Goal: Task Accomplishment & Management: Complete application form

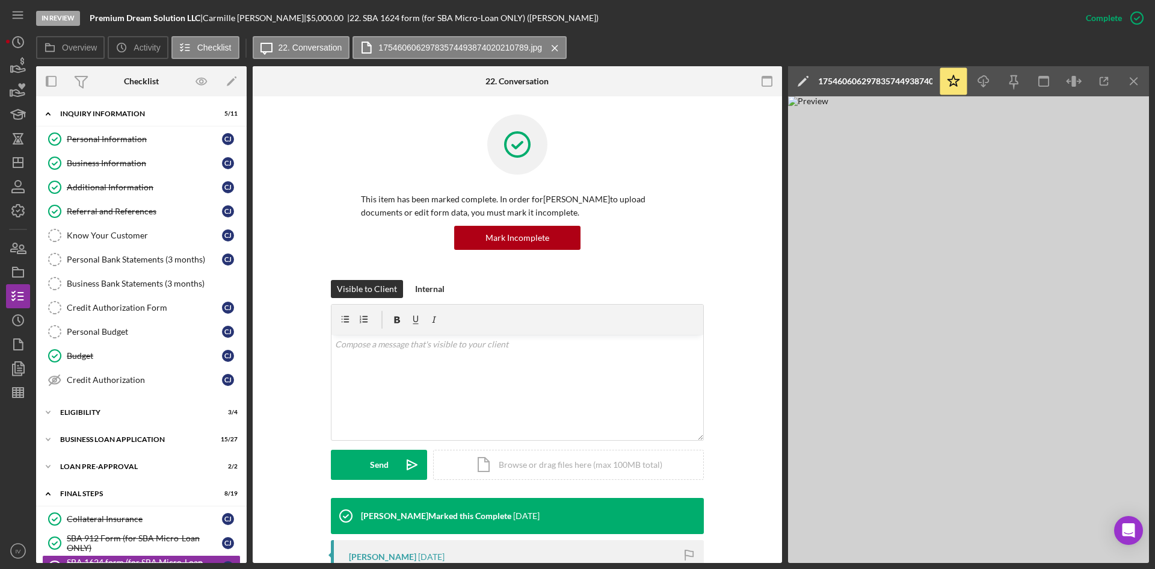
scroll to position [60, 0]
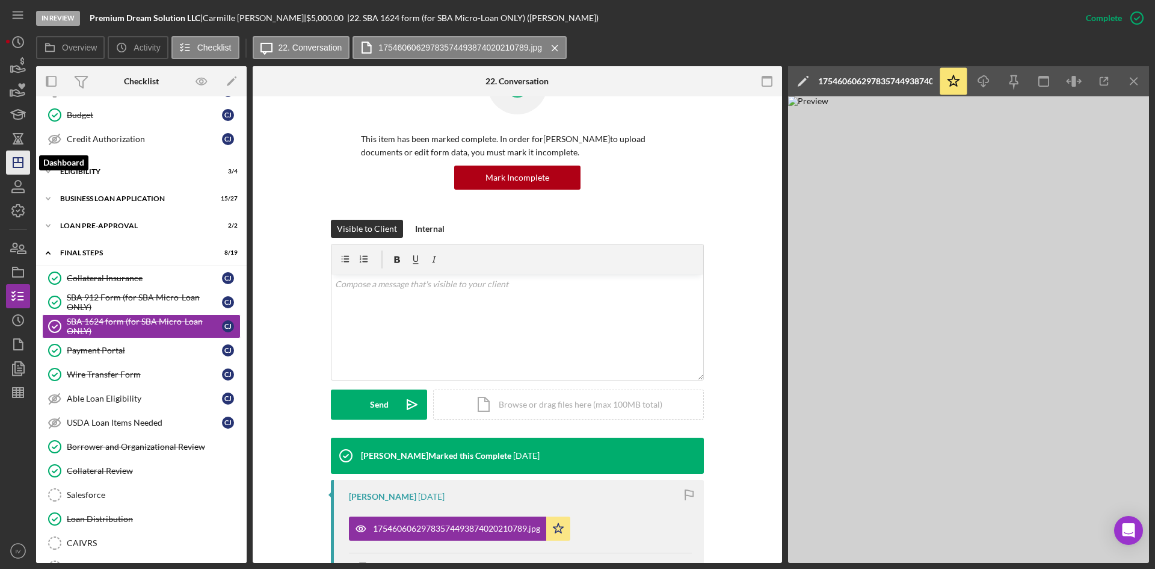
click at [26, 171] on icon "Icon/Dashboard" at bounding box center [18, 162] width 30 height 30
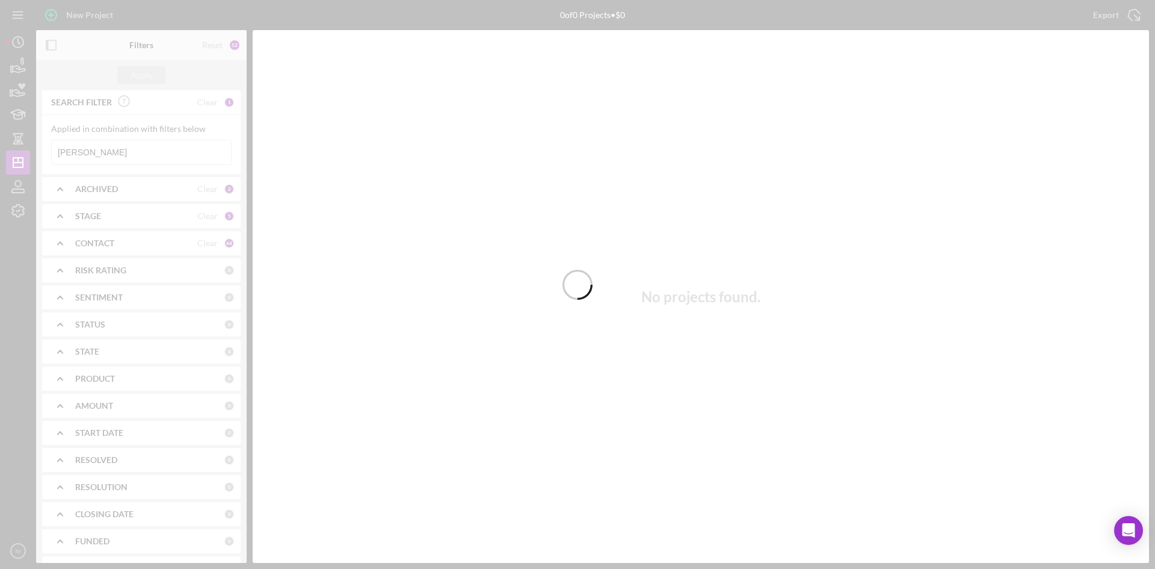
click at [131, 156] on div at bounding box center [577, 284] width 1155 height 569
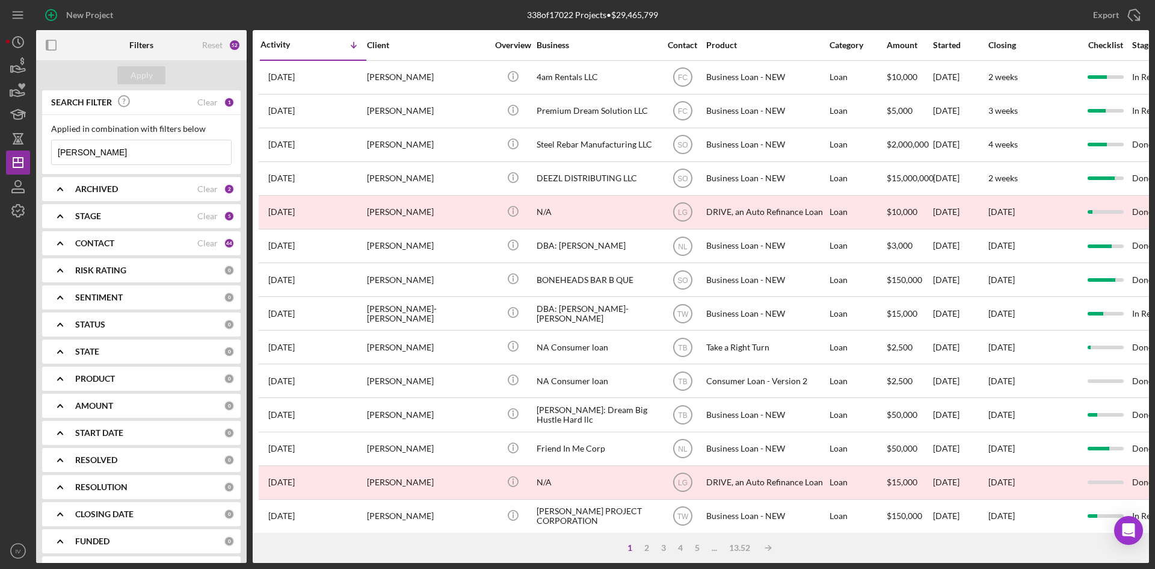
drag, startPoint x: 99, startPoint y: 152, endPoint x: 46, endPoint y: 156, distance: 53.8
click at [46, 156] on div "Applied in combination with filters below [PERSON_NAME] Icon/Menu Close" at bounding box center [141, 144] width 199 height 59
type input "[PERSON_NAME]"
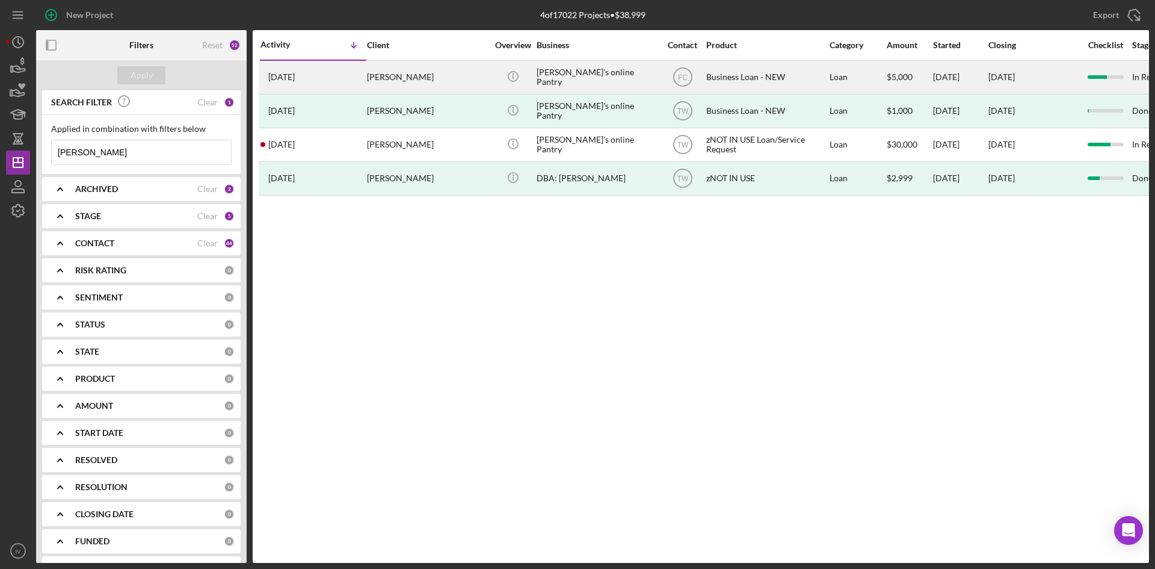
click at [903, 81] on div "$5,000" at bounding box center [909, 77] width 45 height 32
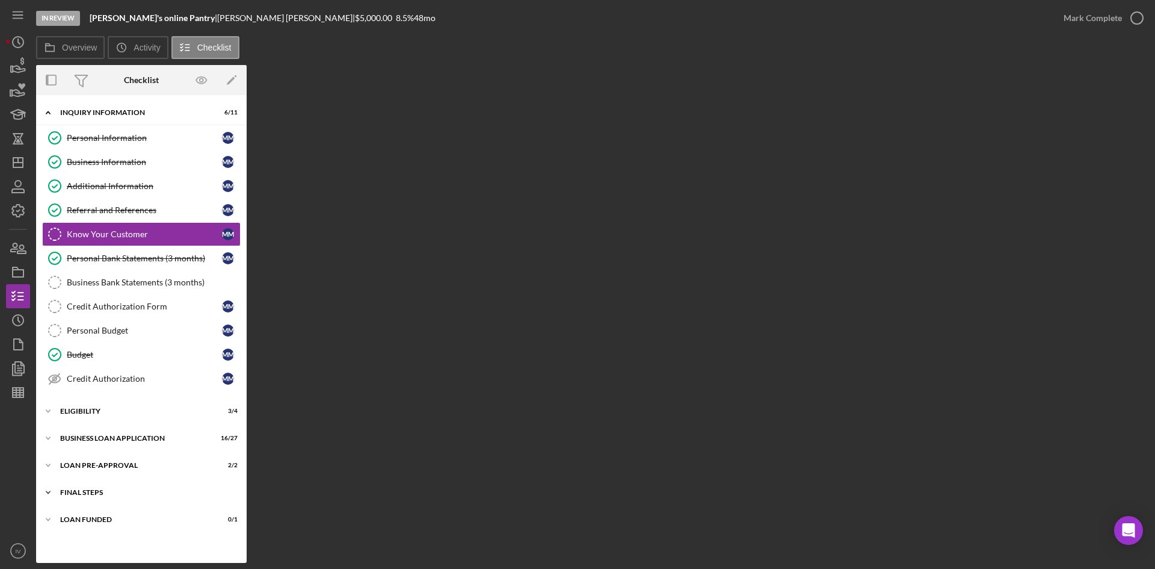
click at [95, 487] on div "Icon/Expander FINAL STEPS 8 / 19" at bounding box center [141, 492] width 211 height 24
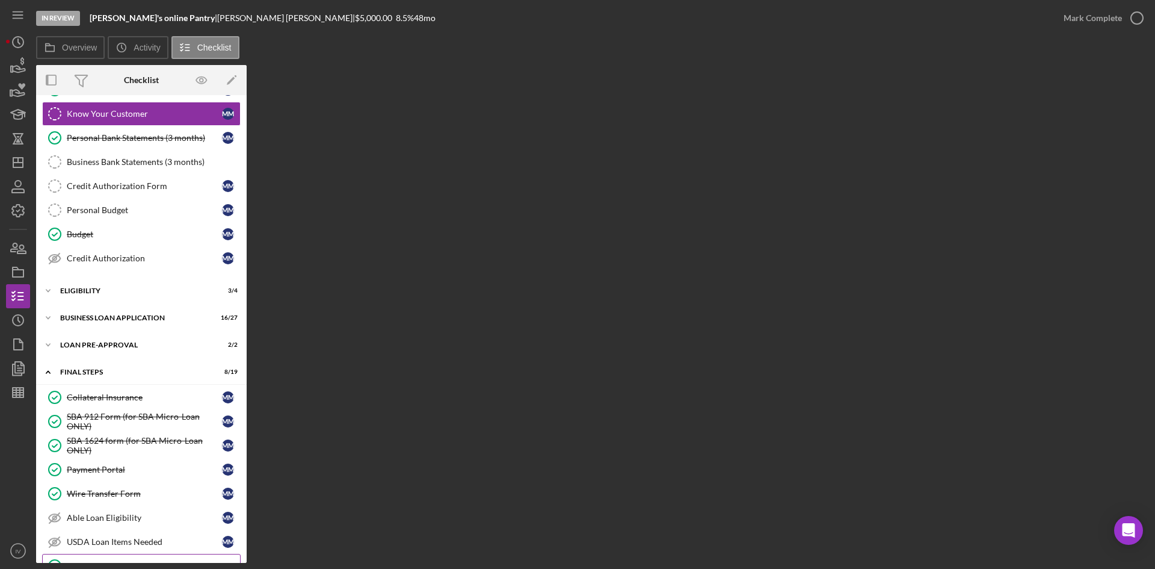
scroll to position [181, 0]
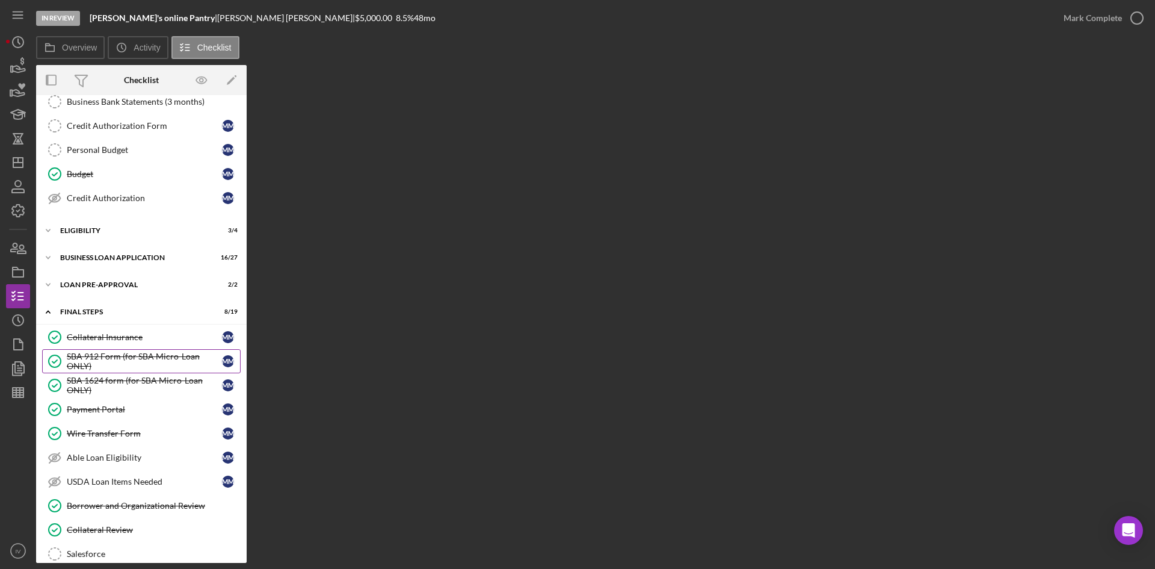
click at [159, 359] on div "SBA 912 Form (for SBA Micro-Loan ONLY)" at bounding box center [144, 360] width 155 height 19
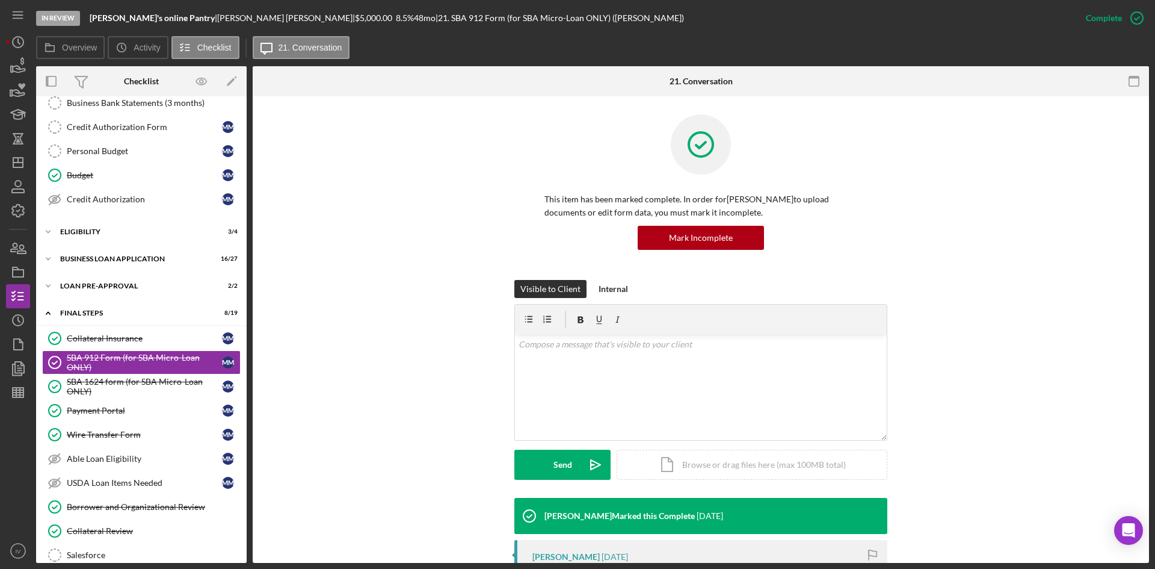
scroll to position [181, 0]
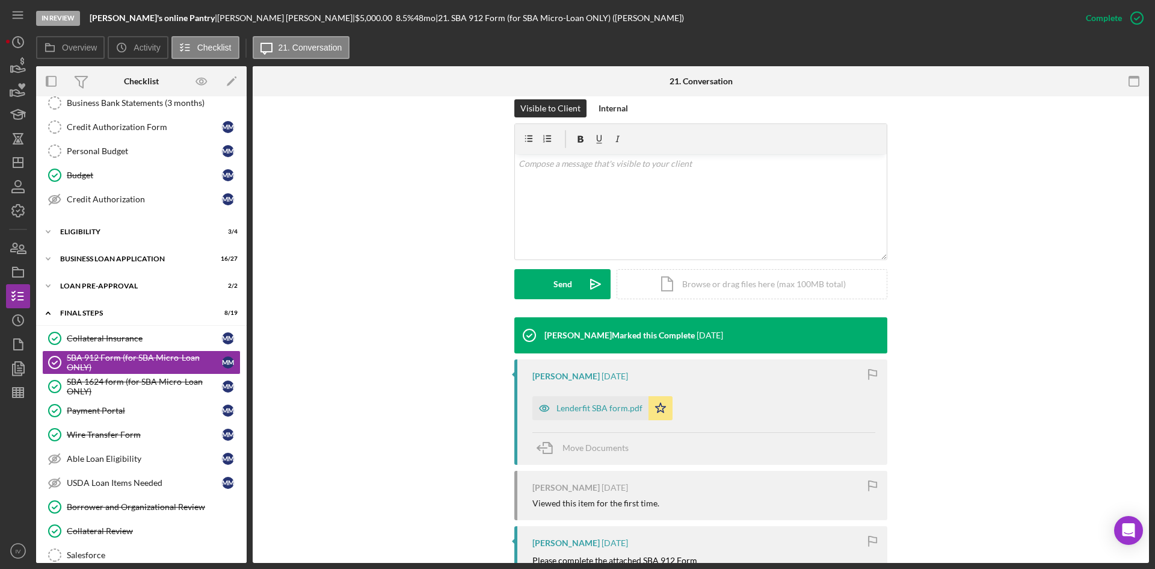
click at [625, 414] on div "Lenderfit SBA form.pdf" at bounding box center [591, 408] width 116 height 24
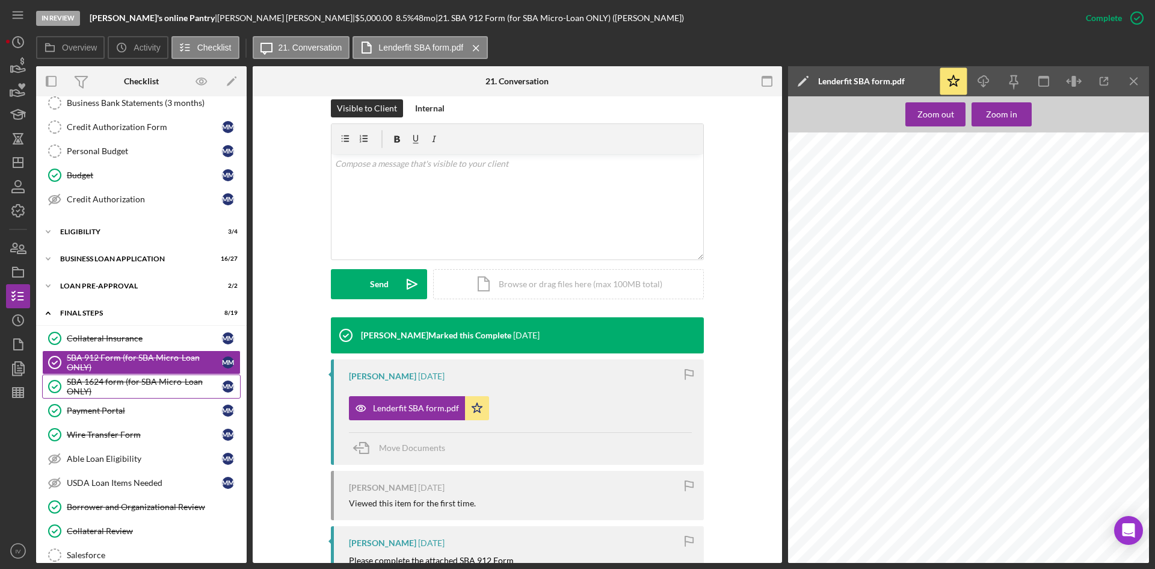
click at [144, 394] on div "SBA 1624 form (for SBA Micro-Loan ONLY)" at bounding box center [144, 386] width 155 height 19
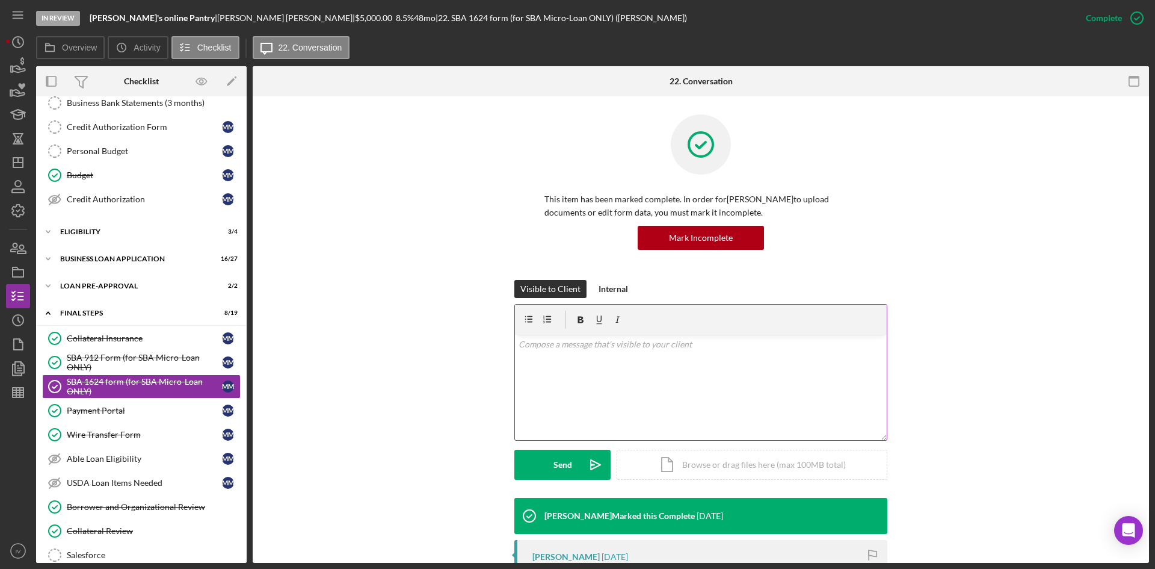
scroll to position [181, 0]
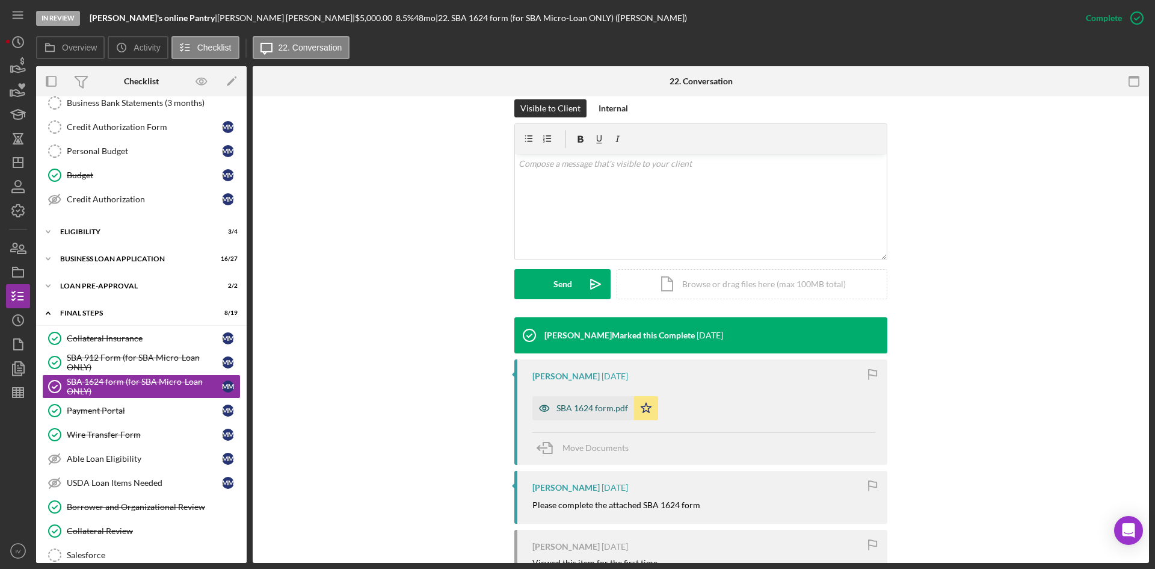
click at [572, 401] on div "SBA 1624 form.pdf" at bounding box center [584, 408] width 102 height 24
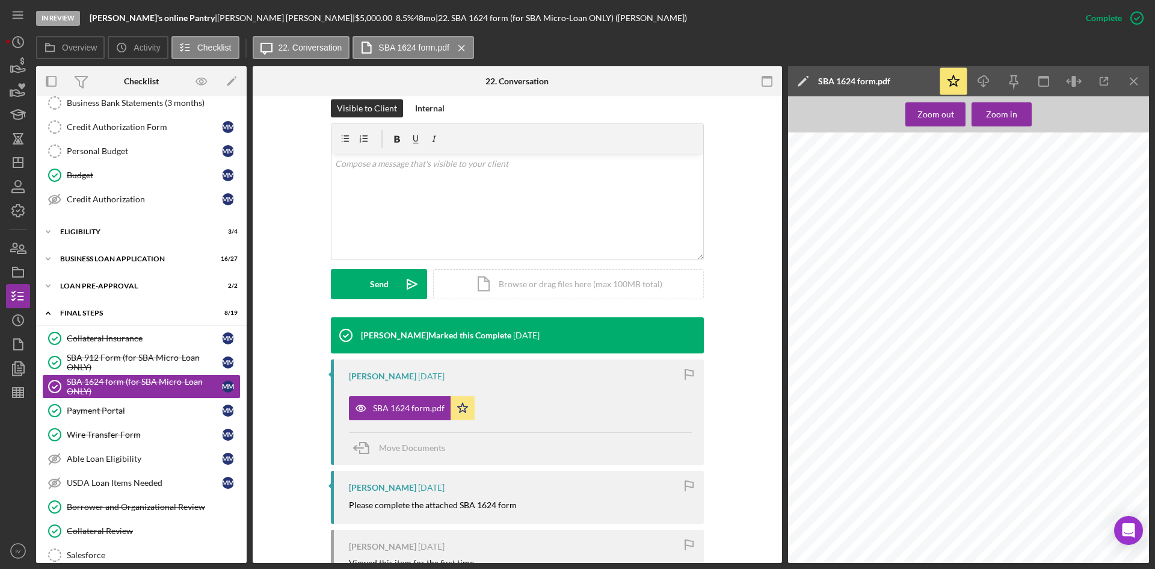
scroll to position [0, 0]
click at [612, 392] on div "SBA 1624 form.pdf Icon/Star" at bounding box center [520, 405] width 343 height 30
click at [426, 404] on div "SBA 1624 form.pdf" at bounding box center [409, 408] width 72 height 10
click at [110, 348] on link "Collateral Insurance Collateral Insurance M M" at bounding box center [141, 338] width 199 height 24
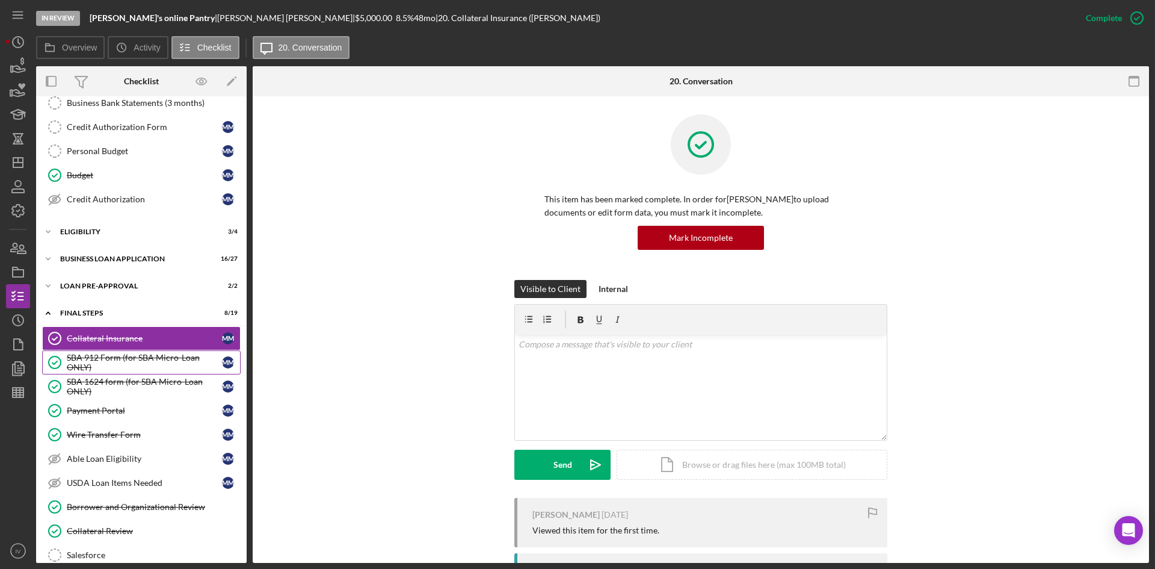
click at [110, 364] on div "SBA 912 Form (for SBA Micro-Loan ONLY)" at bounding box center [144, 362] width 155 height 19
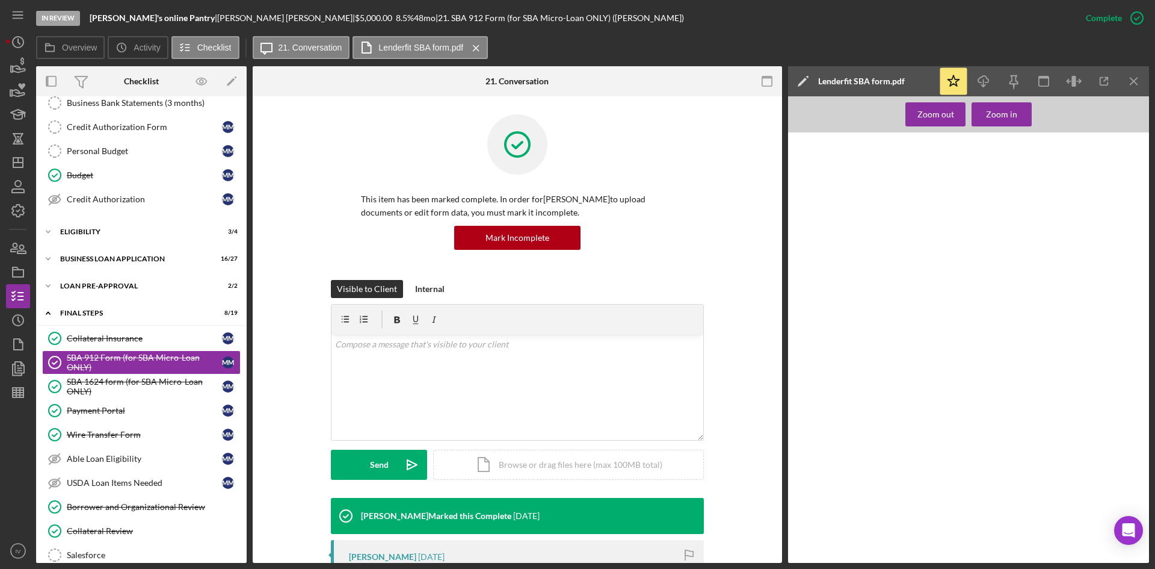
scroll to position [241, 0]
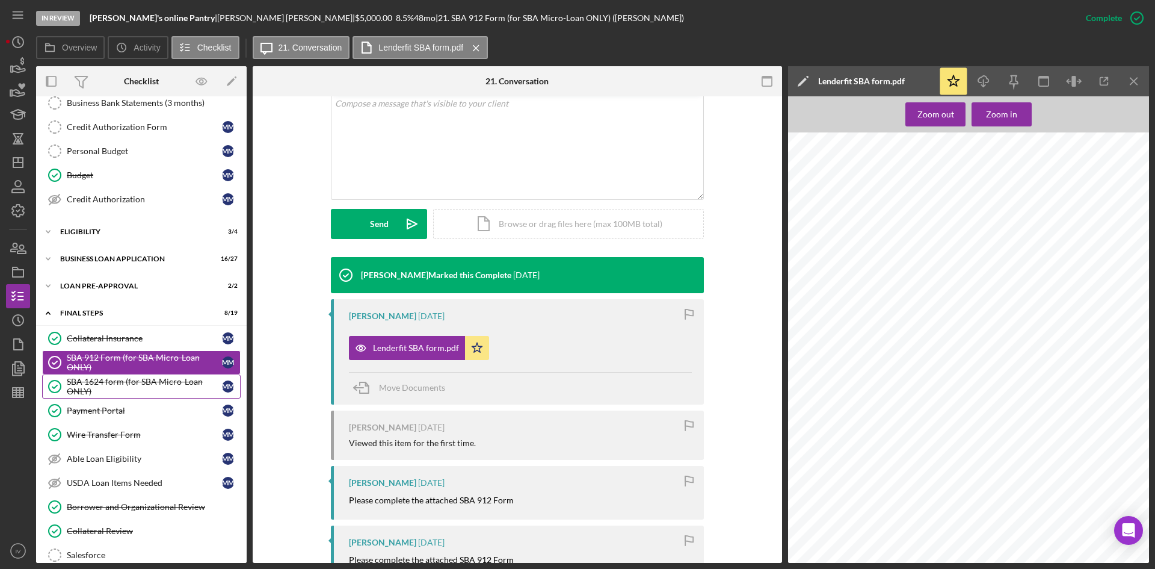
click at [90, 387] on div "SBA 1624 form (for SBA Micro-Loan ONLY)" at bounding box center [144, 386] width 155 height 19
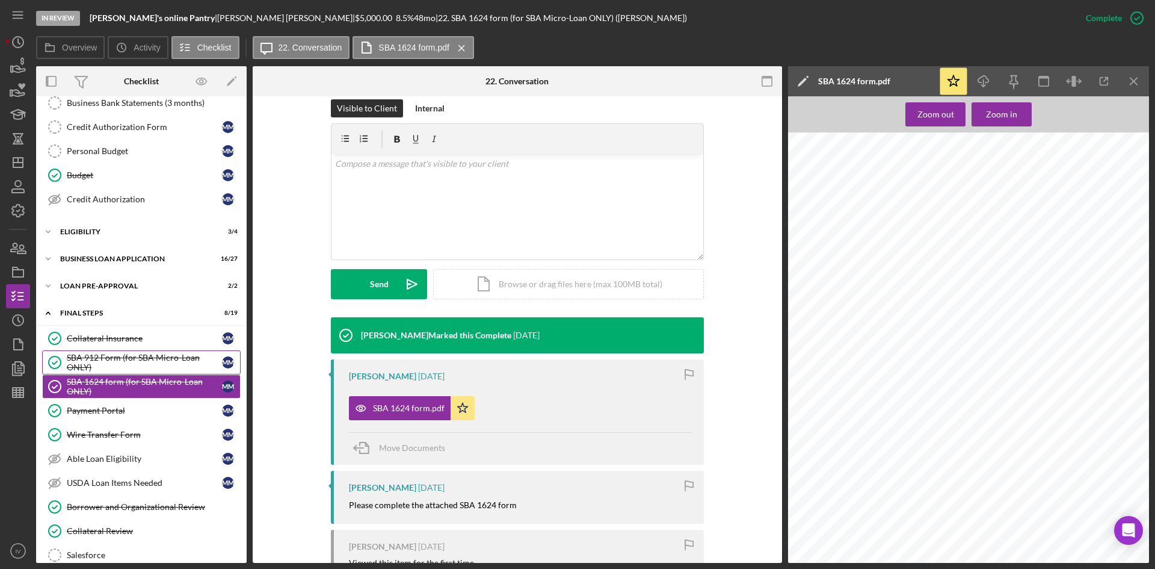
click at [126, 360] on div "SBA 912 Form (for SBA Micro-Loan ONLY)" at bounding box center [144, 362] width 155 height 19
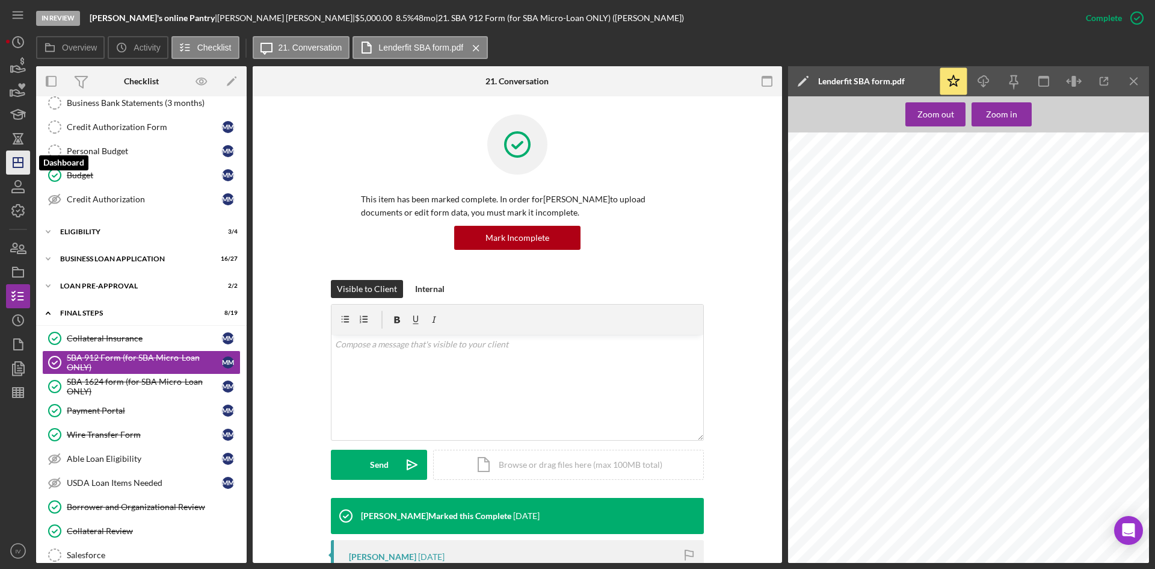
click at [14, 155] on icon "Icon/Dashboard" at bounding box center [18, 162] width 30 height 30
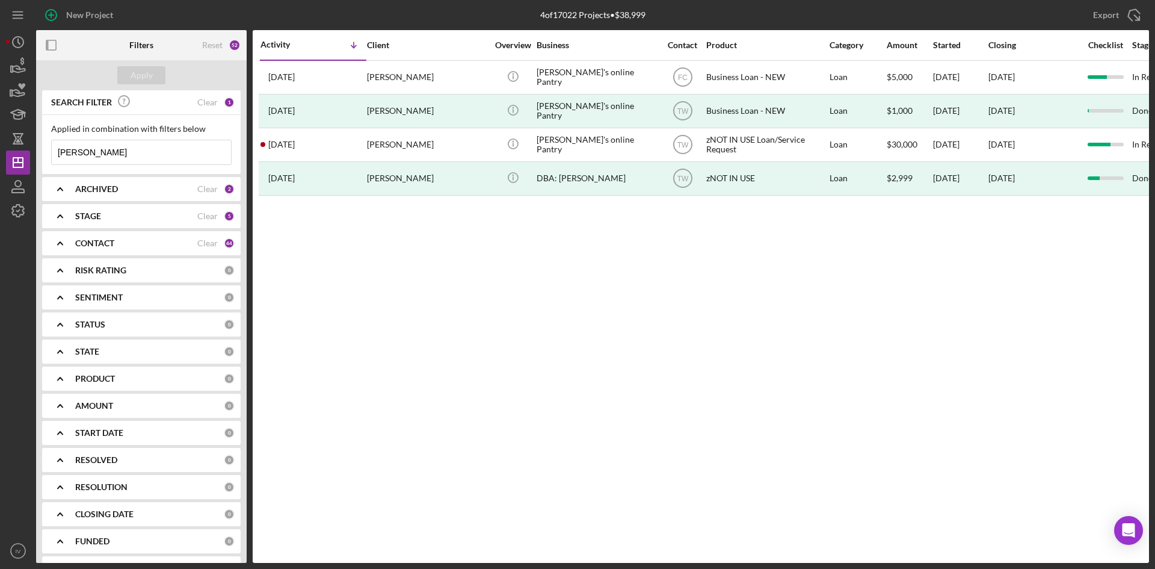
drag, startPoint x: 133, startPoint y: 151, endPoint x: 49, endPoint y: 157, distance: 83.9
click at [49, 157] on div "Applied in combination with filters below [PERSON_NAME] Icon/Menu Close" at bounding box center [141, 144] width 199 height 59
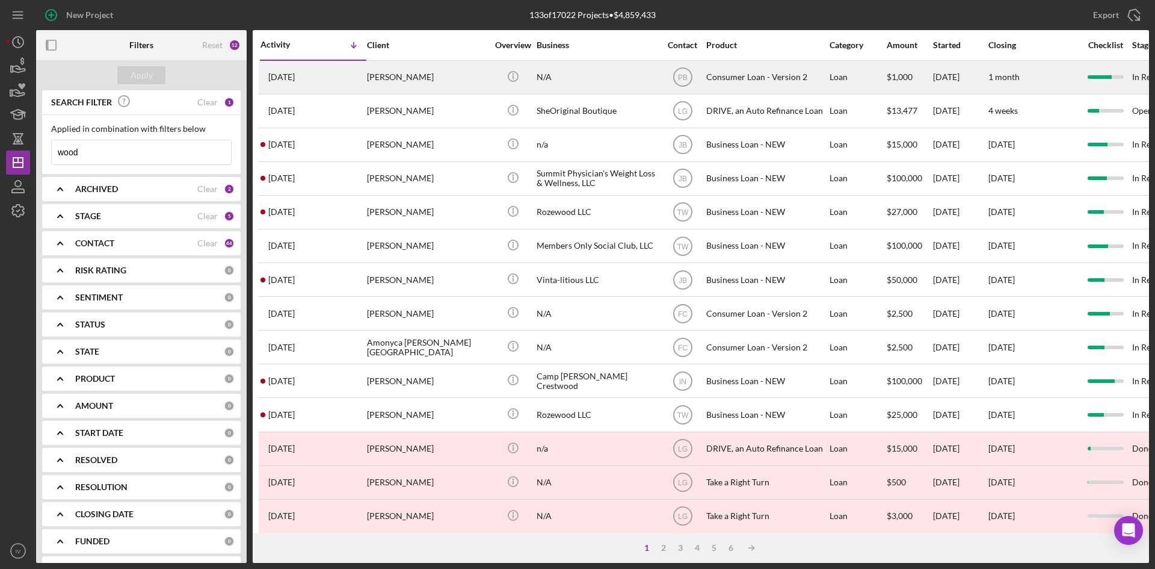
type input "wood"
click at [385, 83] on div "[PERSON_NAME]" at bounding box center [427, 77] width 120 height 32
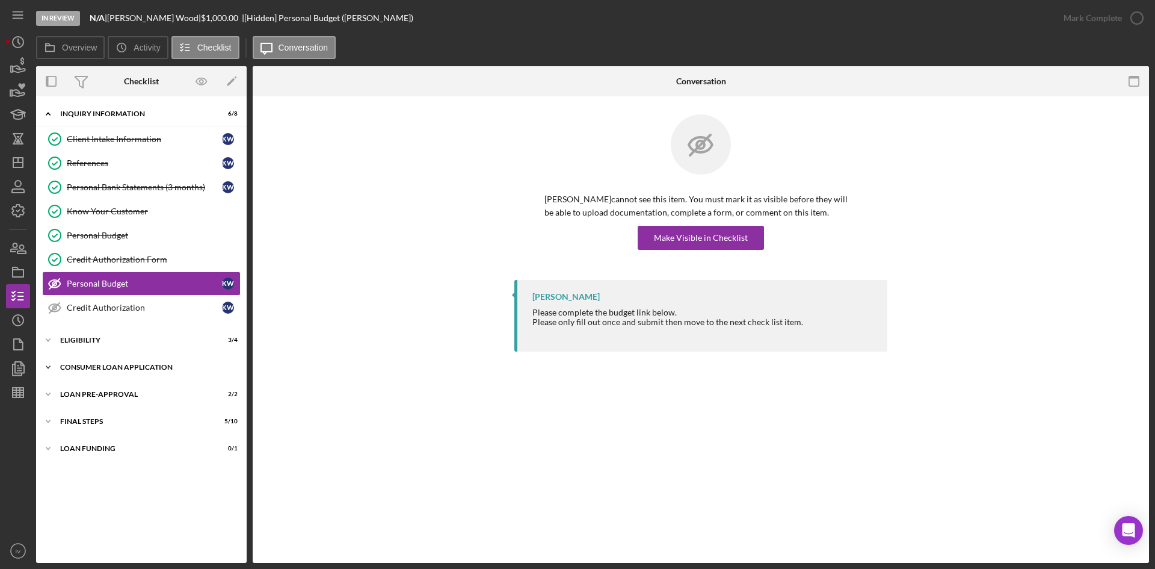
click at [97, 365] on div "Consumer Loan Application" at bounding box center [146, 366] width 172 height 7
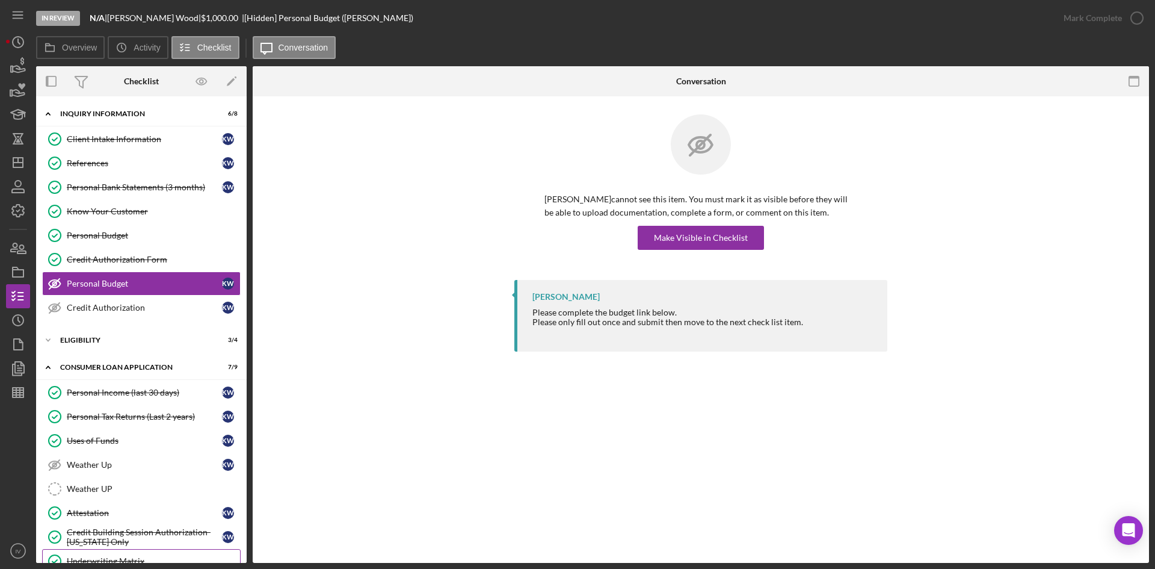
scroll to position [60, 0]
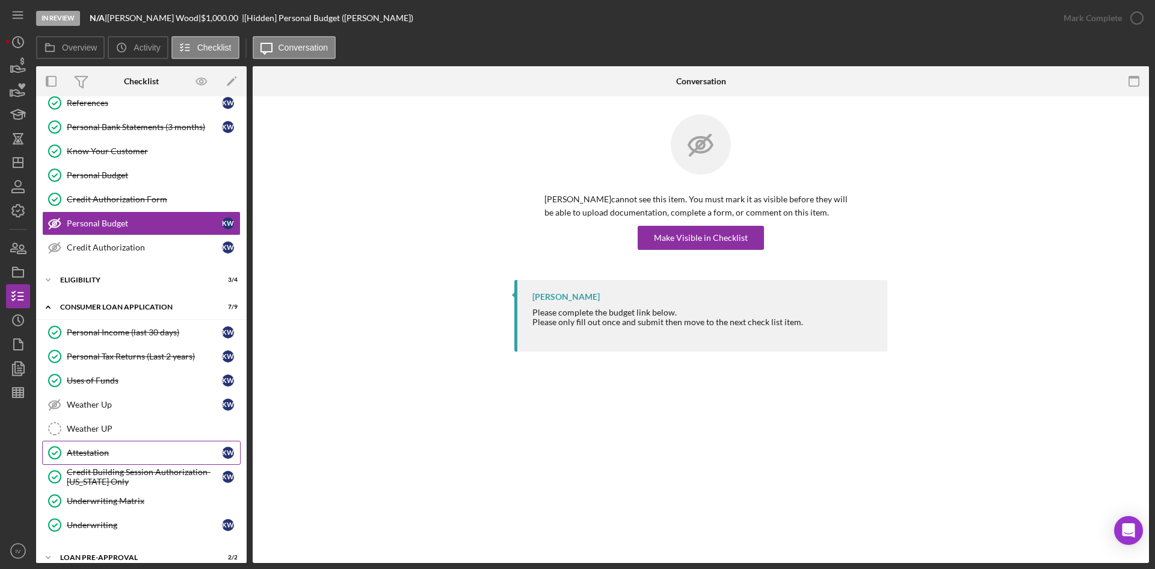
click at [130, 450] on div "Attestation" at bounding box center [144, 453] width 155 height 10
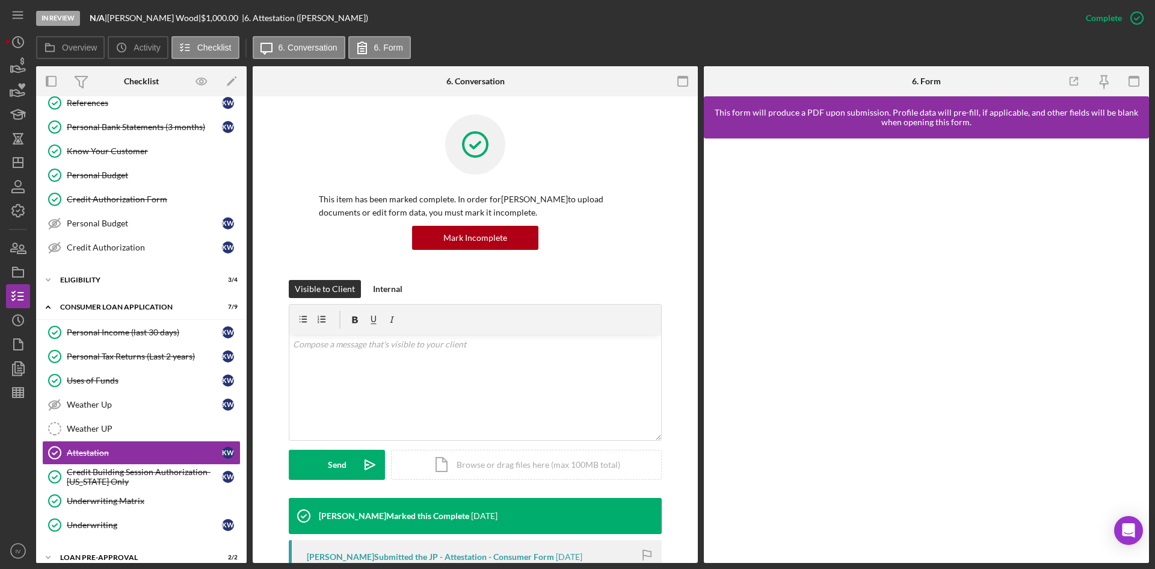
scroll to position [181, 0]
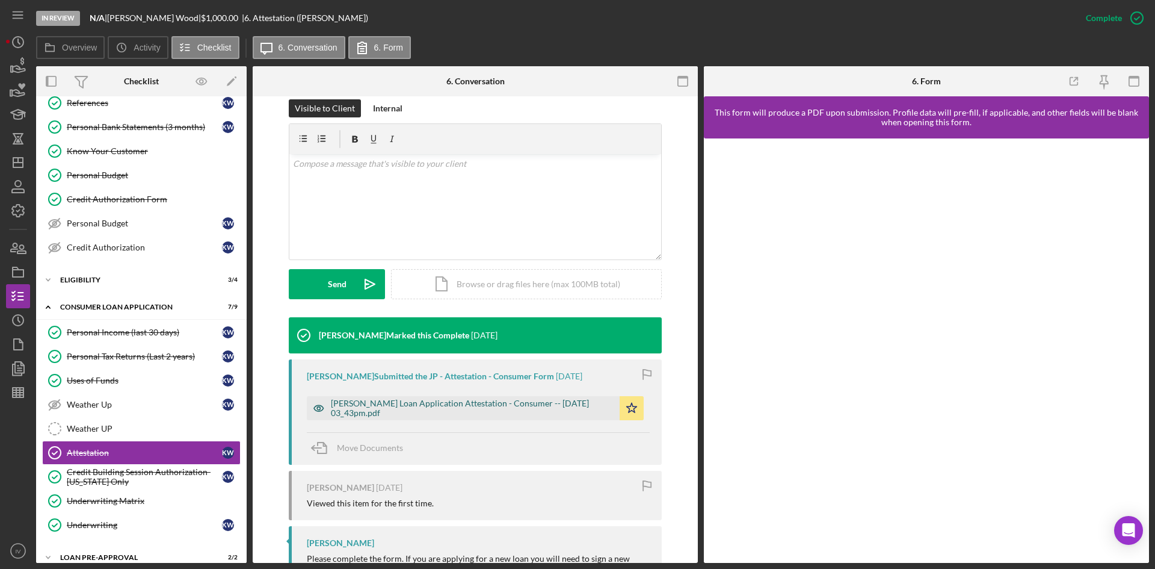
click at [514, 413] on div "[PERSON_NAME] Loan Application Attestation - Consumer -- [DATE] 03_43pm.pdf" at bounding box center [472, 407] width 283 height 19
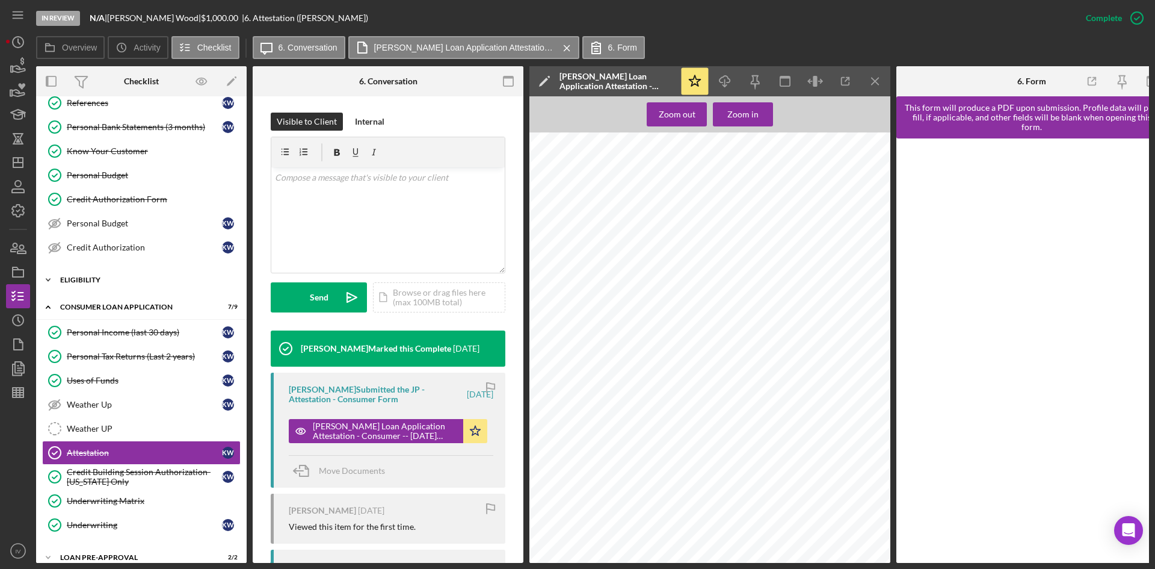
click at [89, 280] on div "Eligibility" at bounding box center [146, 279] width 172 height 7
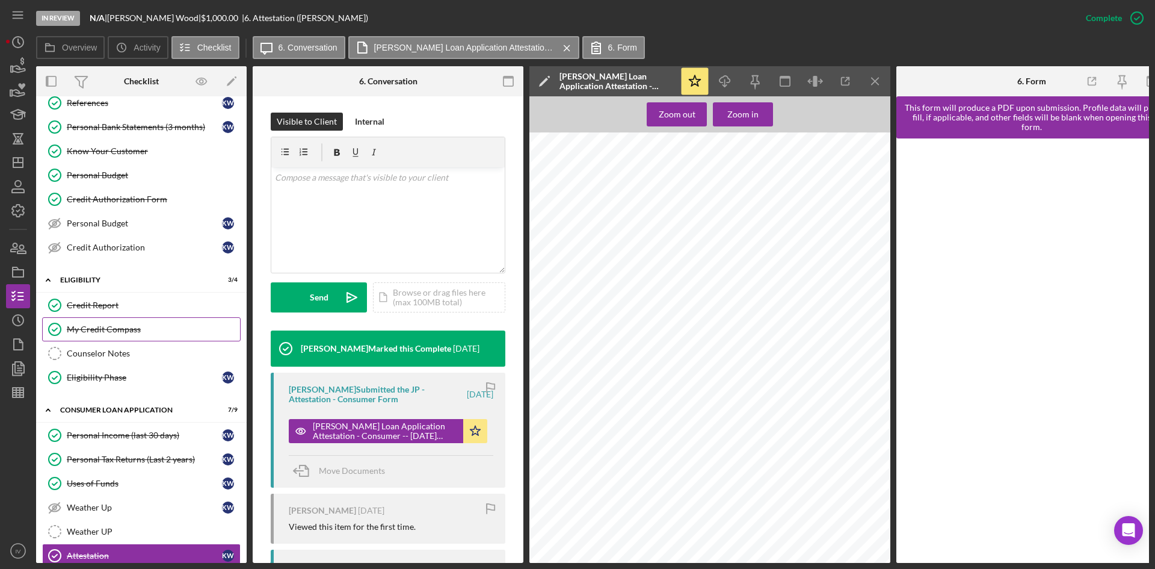
click at [93, 323] on link "My Credit Compass My Credit Compass" at bounding box center [141, 329] width 199 height 24
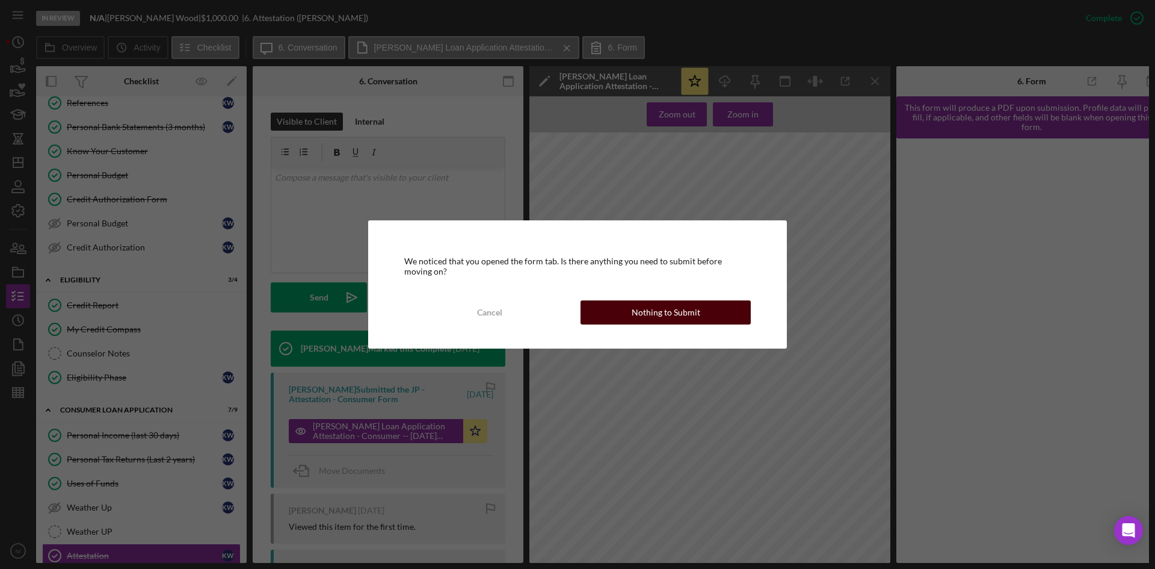
click at [614, 302] on button "Nothing to Submit" at bounding box center [666, 312] width 170 height 24
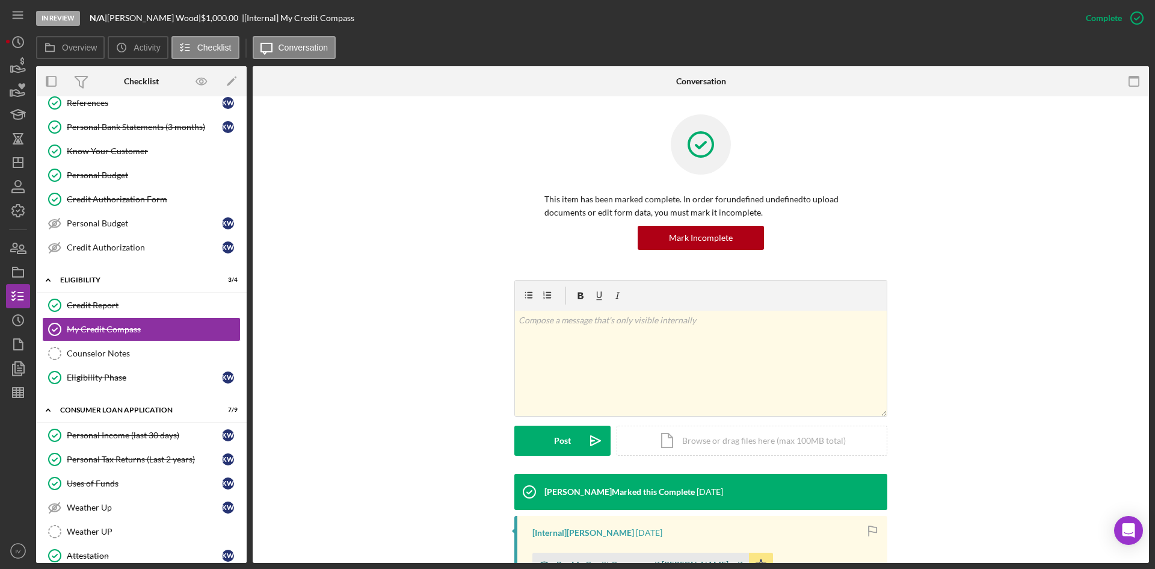
scroll to position [181, 0]
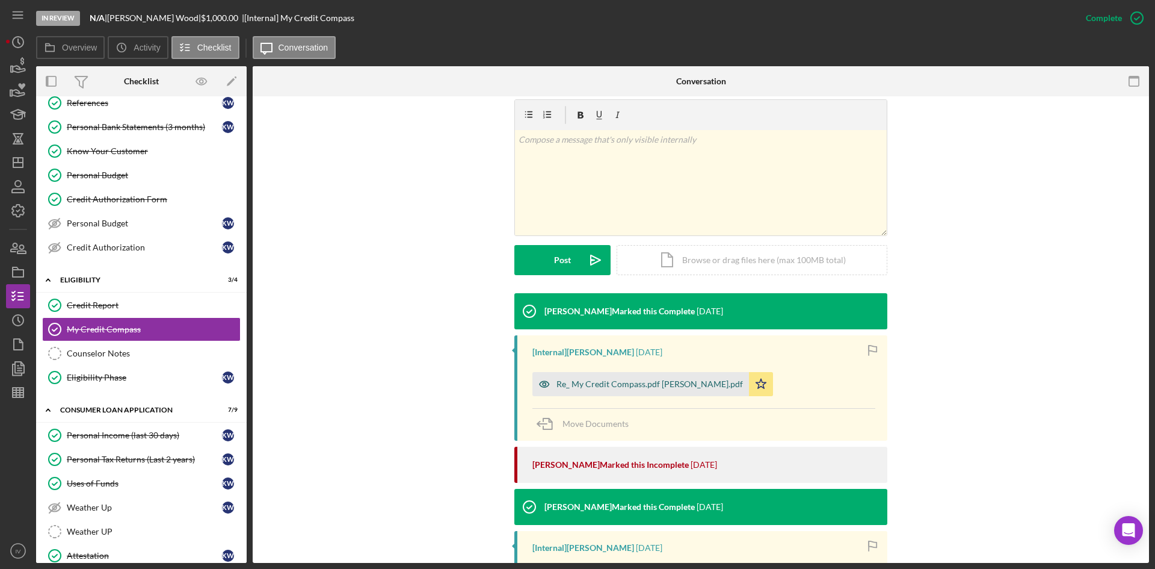
click at [591, 390] on div "Re_ My Credit Compass.pdf [PERSON_NAME].pdf" at bounding box center [641, 384] width 217 height 24
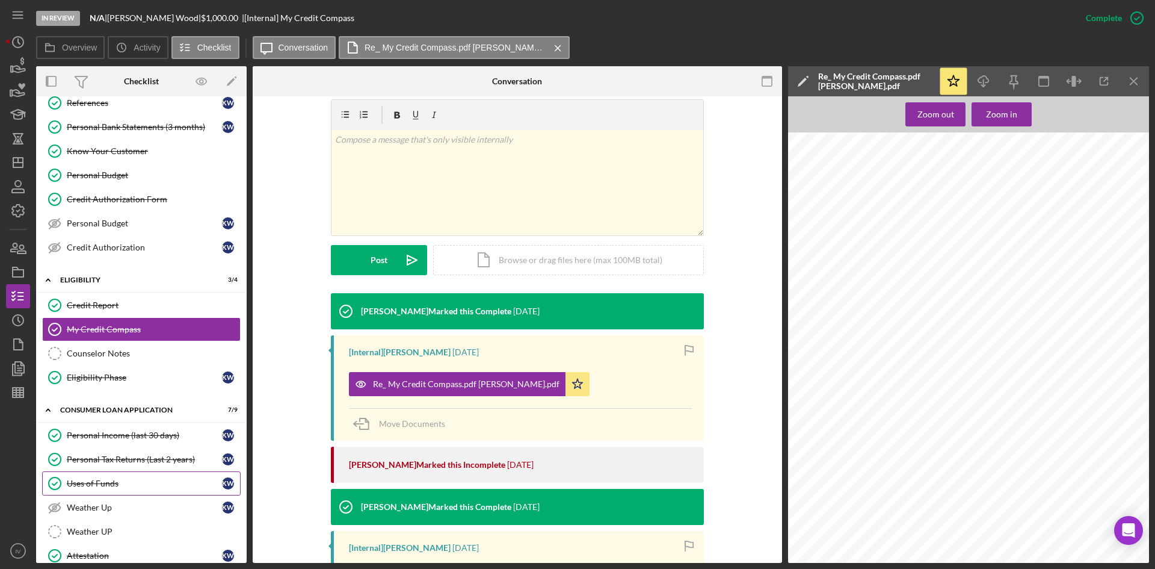
scroll to position [230, 0]
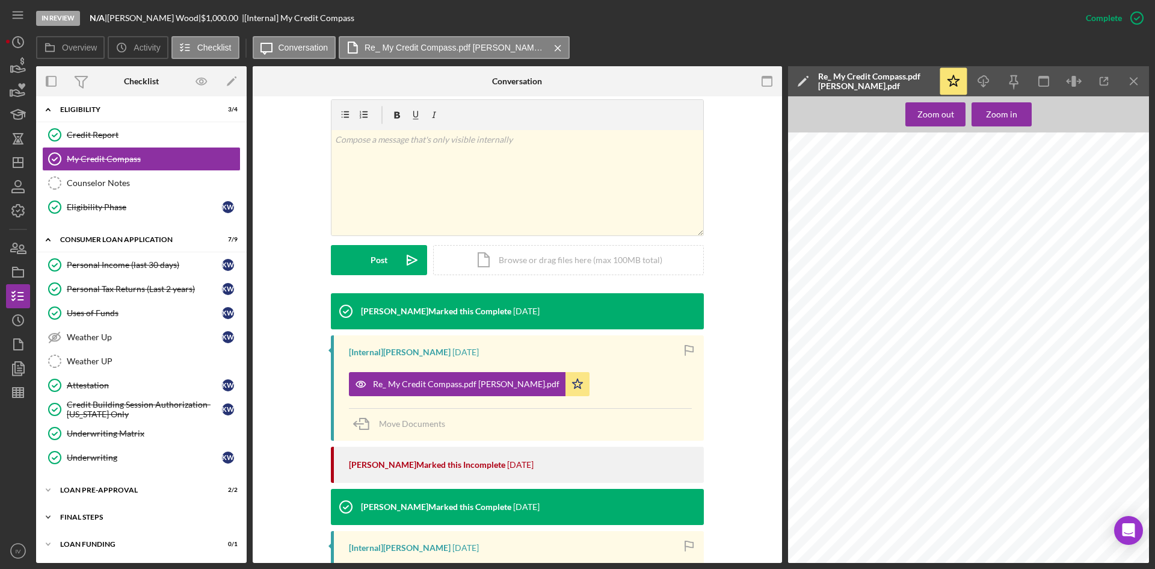
click at [84, 512] on div "Icon/Expander FINAL STEPS 5 / 10" at bounding box center [141, 517] width 211 height 24
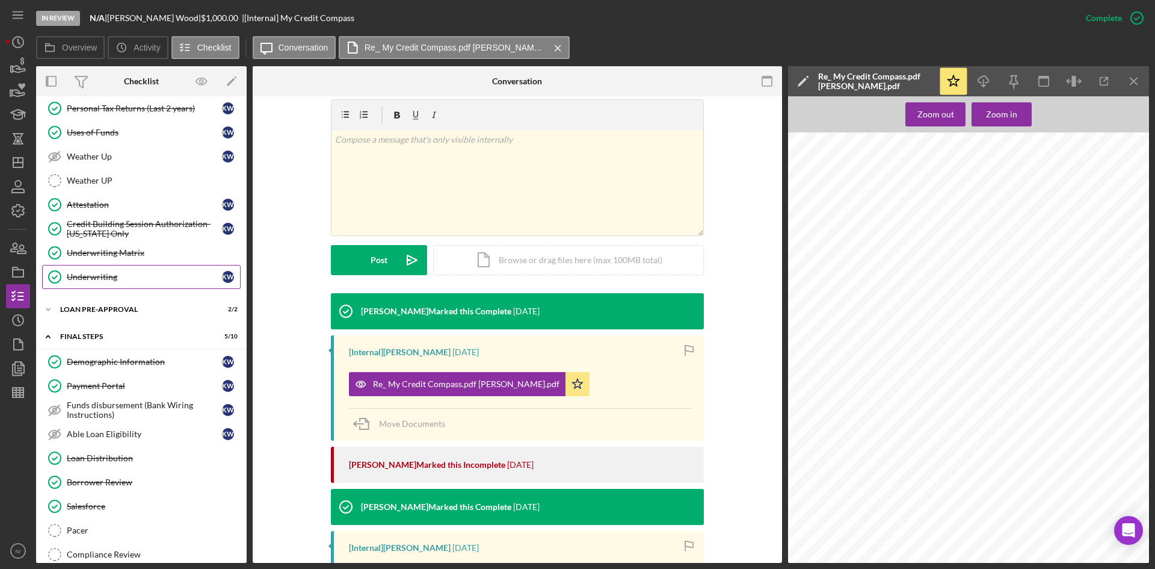
scroll to position [471, 0]
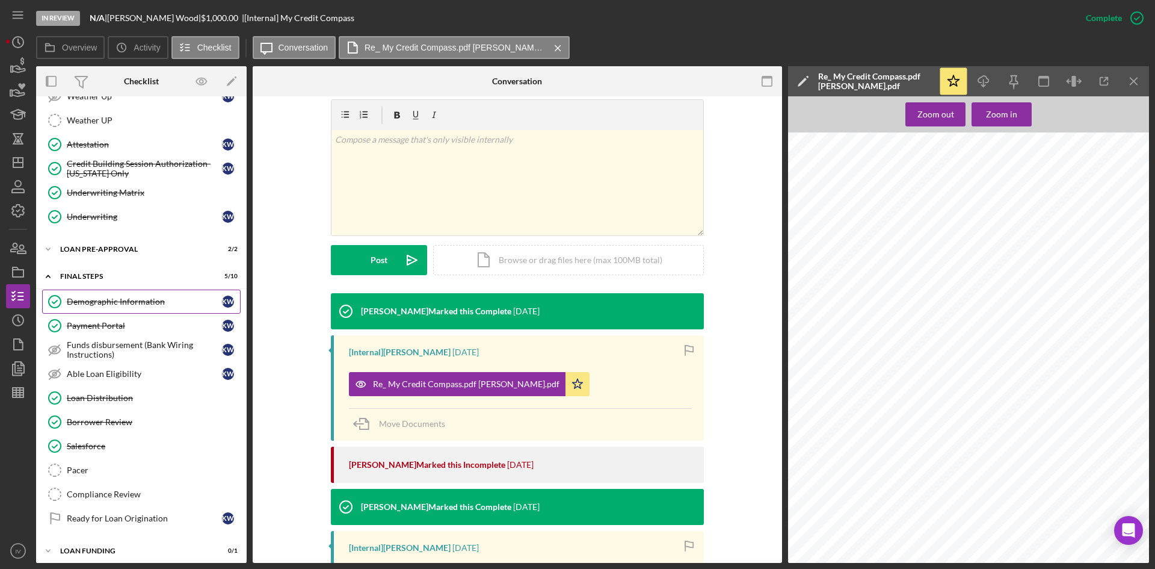
click at [129, 308] on link "Demographic Information Demographic Information K W" at bounding box center [141, 301] width 199 height 24
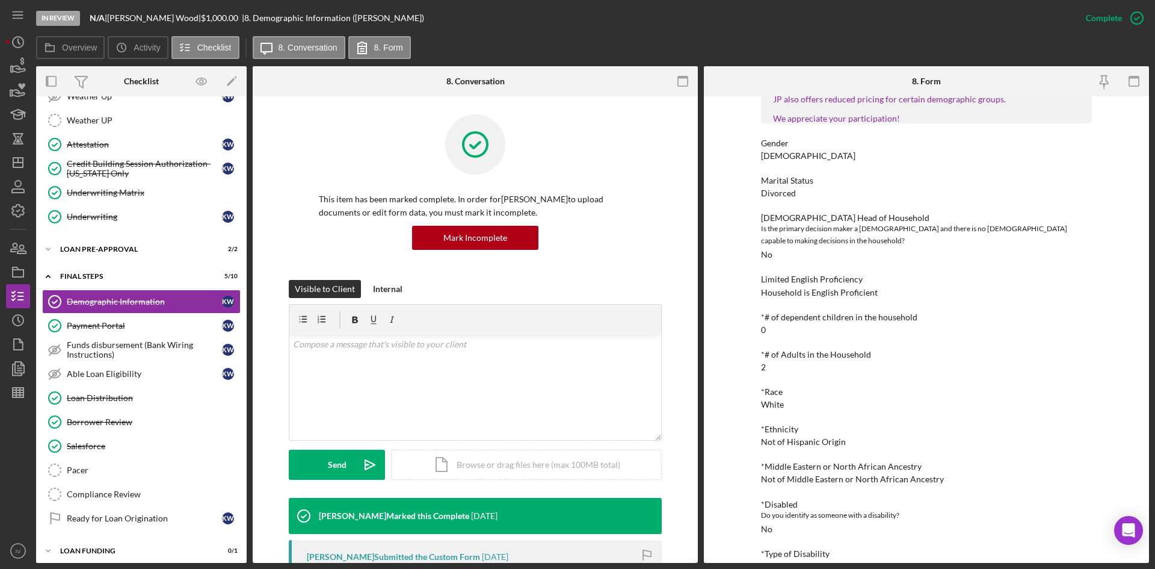
scroll to position [291, 0]
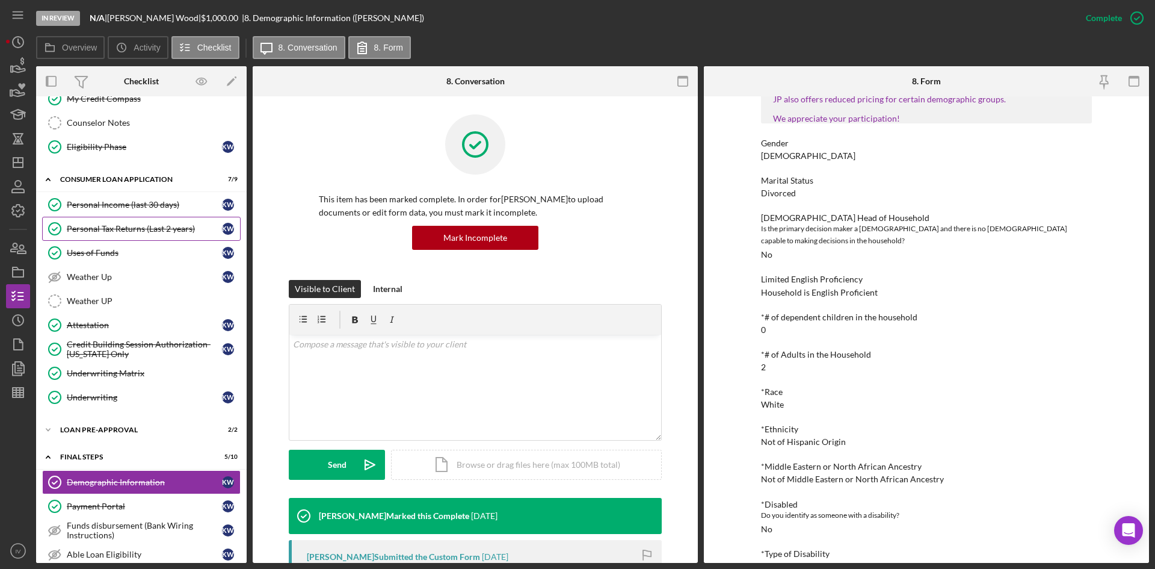
drag, startPoint x: 145, startPoint y: 226, endPoint x: 184, endPoint y: 235, distance: 40.1
click at [145, 226] on div "Personal Tax Returns (Last 2 years)" at bounding box center [144, 229] width 155 height 10
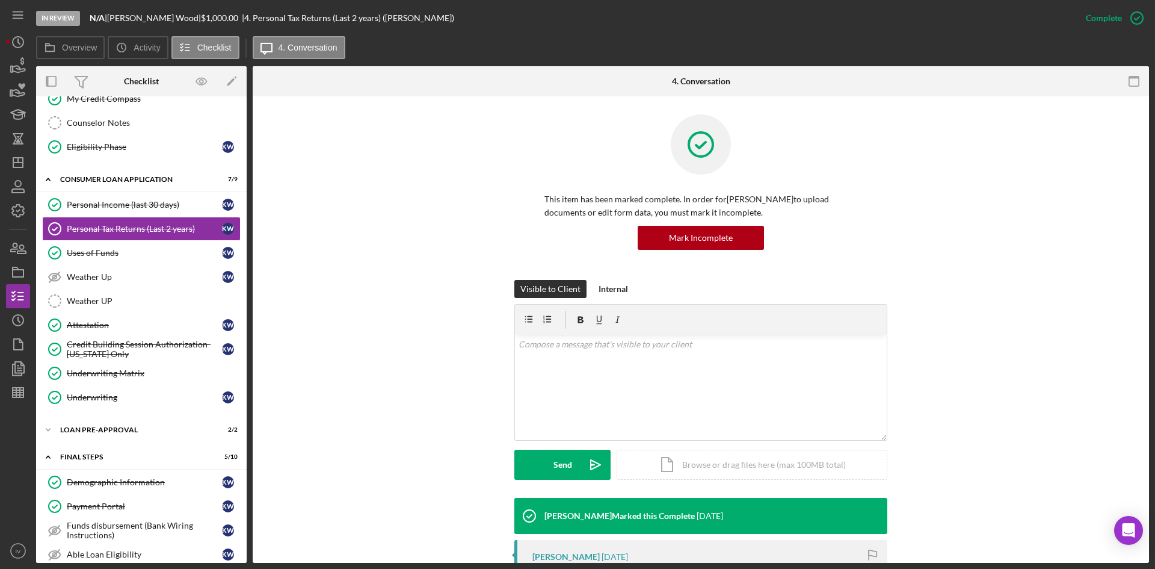
scroll to position [120, 0]
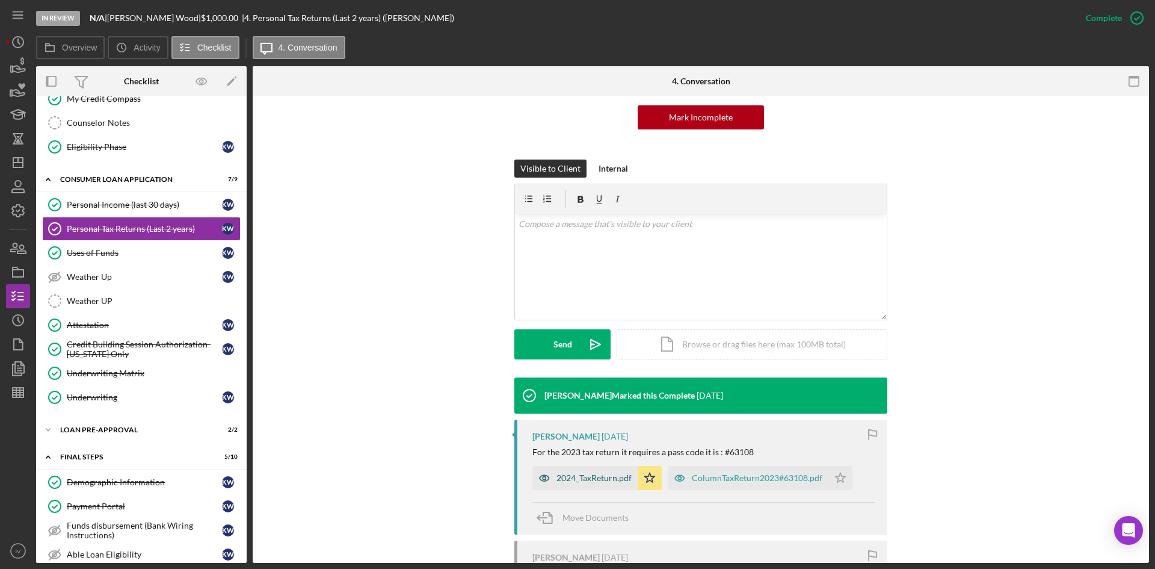
click at [596, 468] on div "2024_TaxReturn.pdf" at bounding box center [585, 478] width 105 height 24
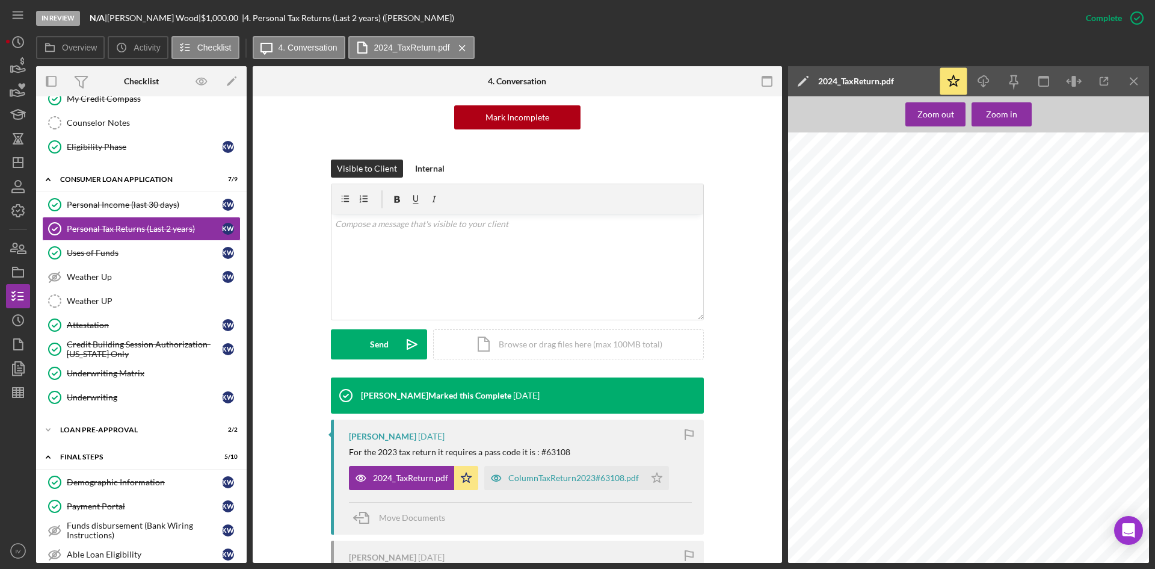
scroll to position [782, 0]
click at [573, 472] on div "ColumnTaxReturn2023#63108.pdf" at bounding box center [564, 478] width 161 height 24
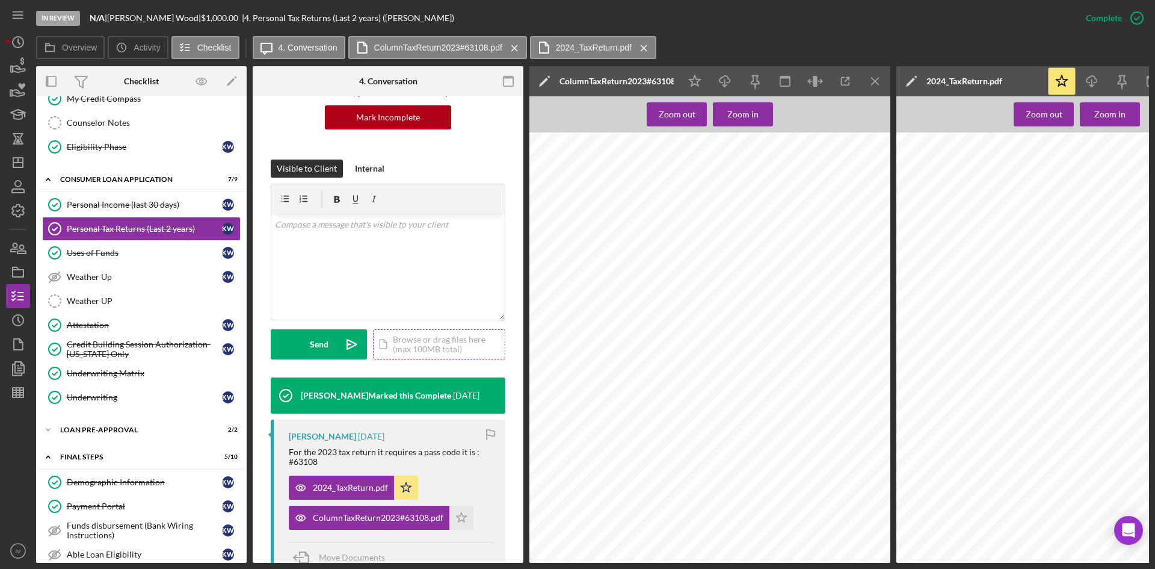
scroll to position [1926, 0]
click at [131, 353] on div "Credit Building Session Authorization- [US_STATE] Only" at bounding box center [144, 348] width 155 height 19
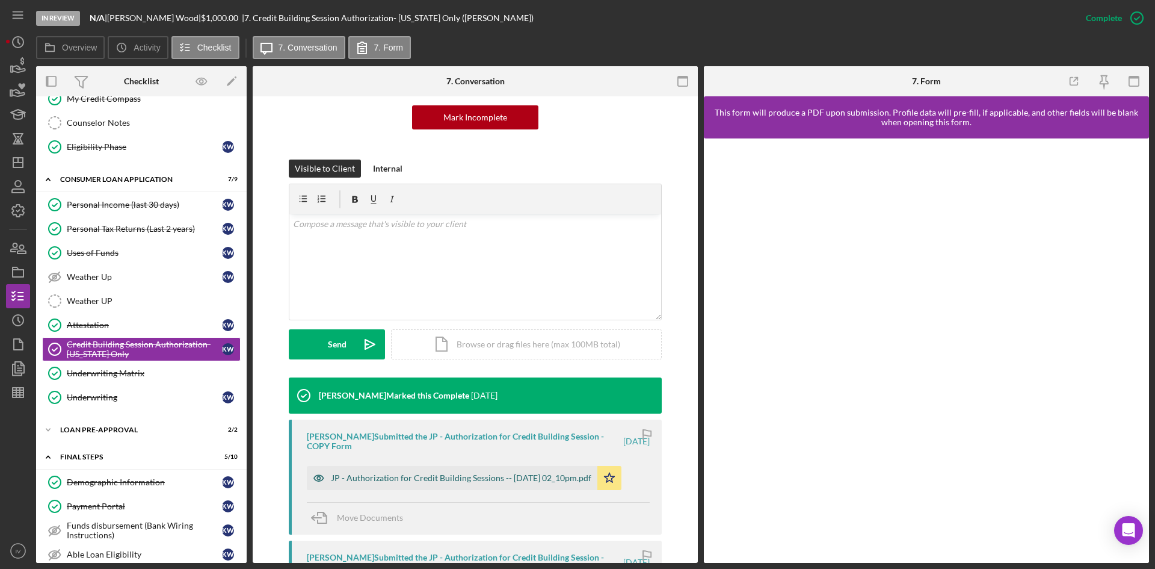
scroll to position [181, 0]
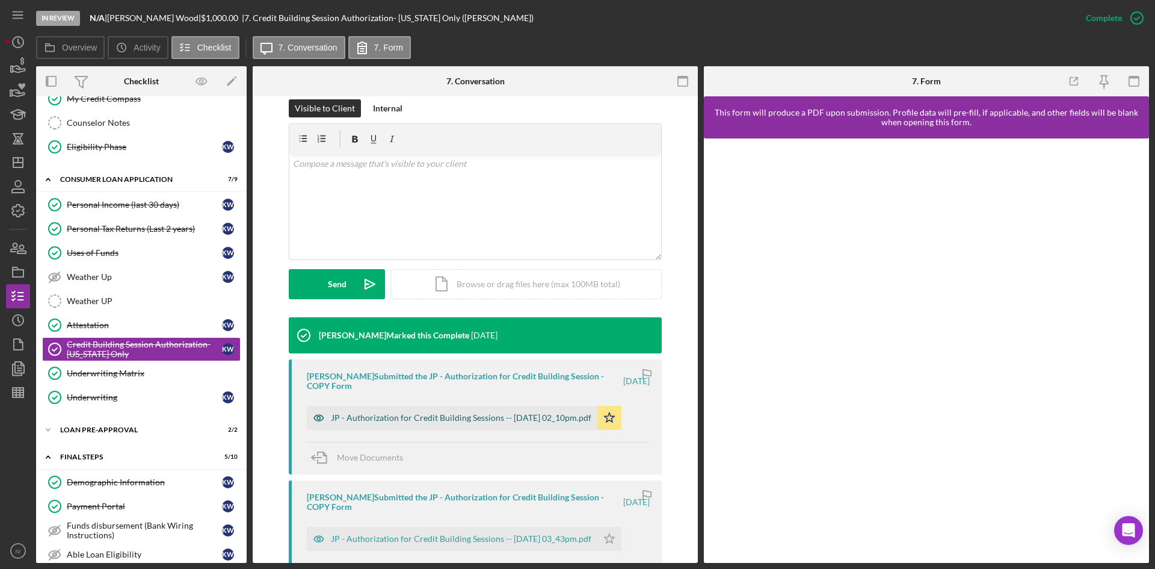
click at [406, 424] on div "JP - Authorization for Credit Building Sessions -- [DATE] 02_10pm.pdf" at bounding box center [452, 418] width 291 height 24
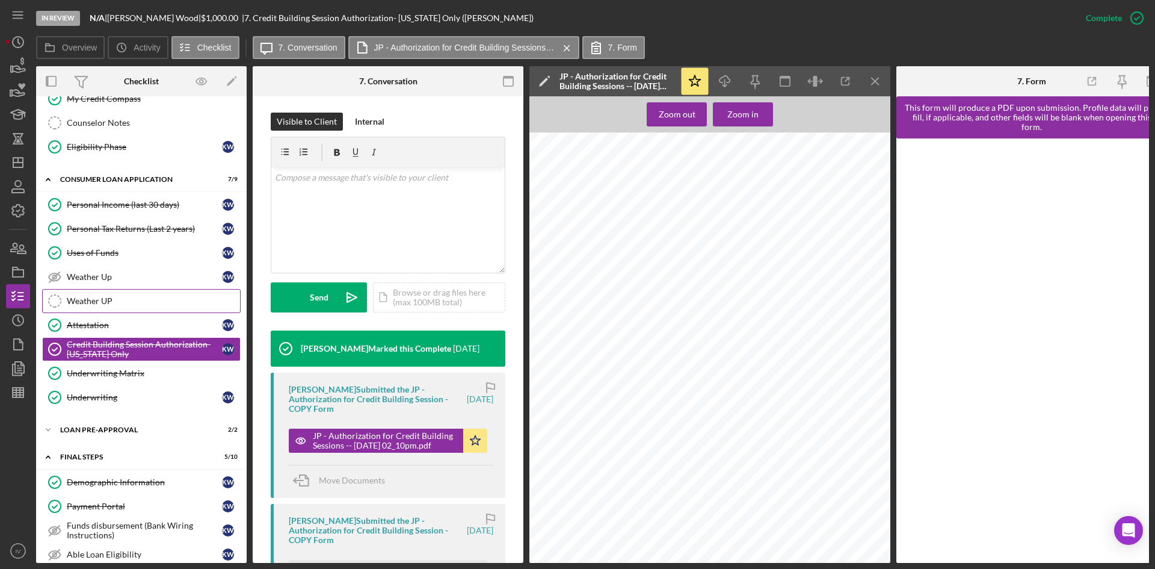
scroll to position [230, 0]
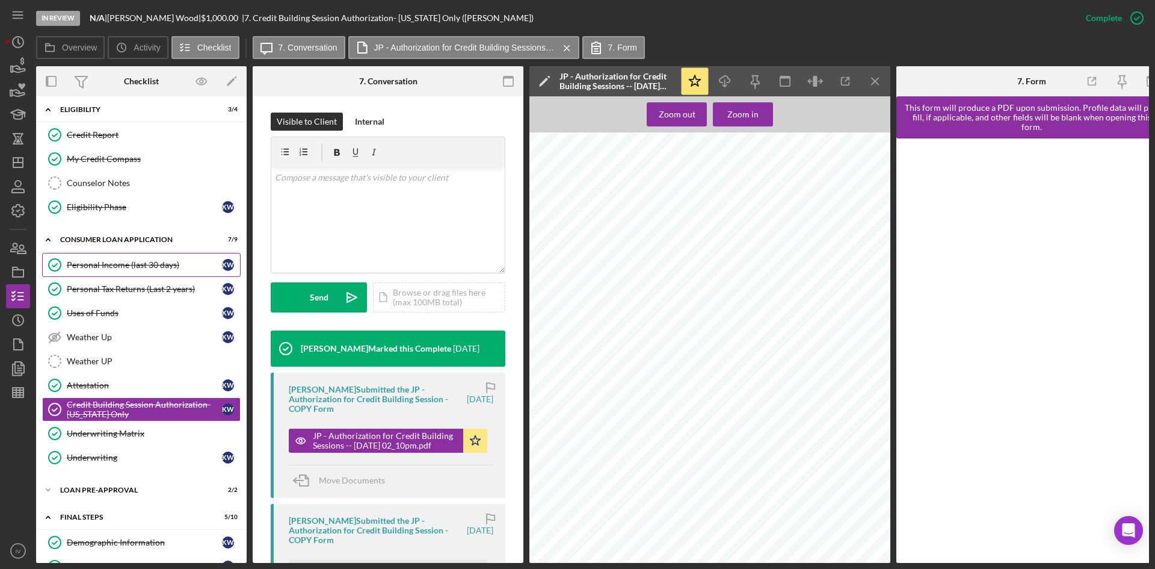
drag, startPoint x: 122, startPoint y: 268, endPoint x: 218, endPoint y: 277, distance: 96.1
click at [122, 268] on div "Personal Income (last 30 days)" at bounding box center [144, 265] width 155 height 10
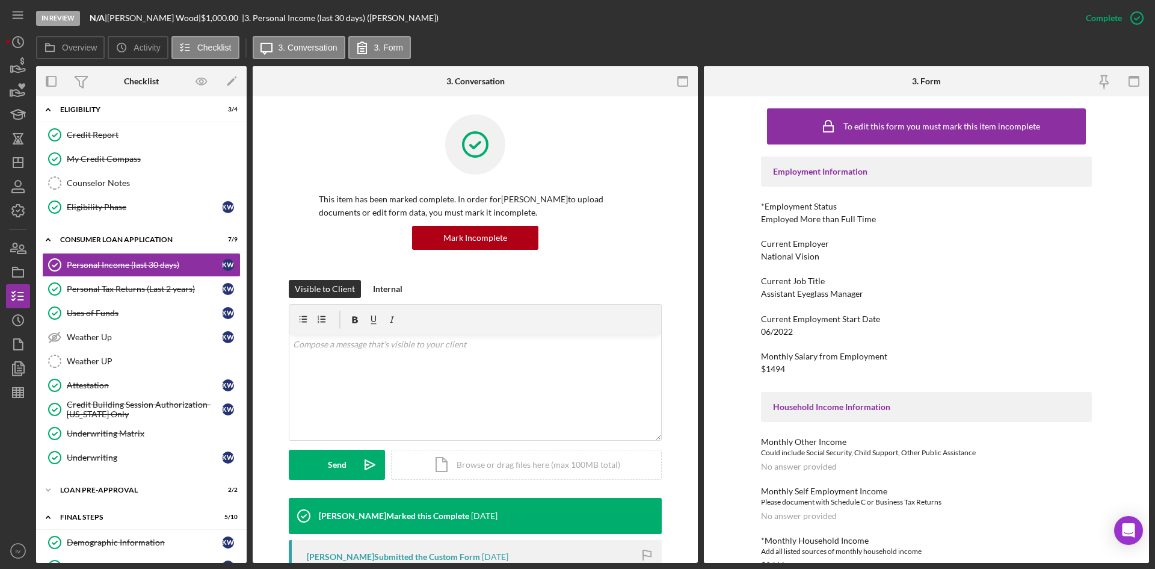
scroll to position [181, 0]
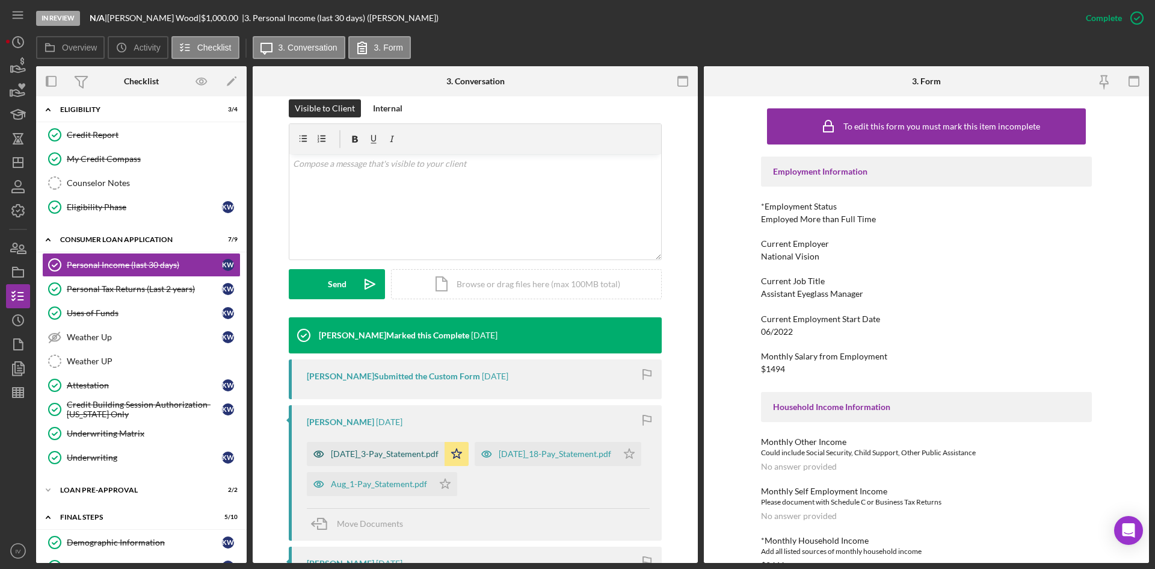
click at [388, 445] on div "[DATE]_3-Pay_Statement.pdf" at bounding box center [376, 454] width 138 height 24
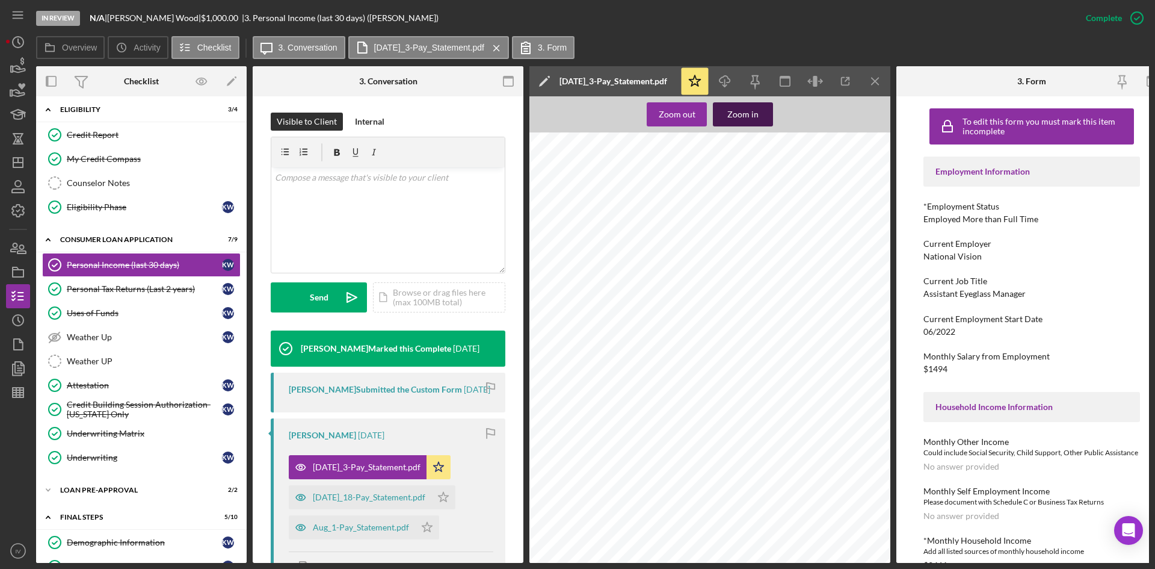
click at [752, 121] on div "Zoom in" at bounding box center [743, 114] width 31 height 24
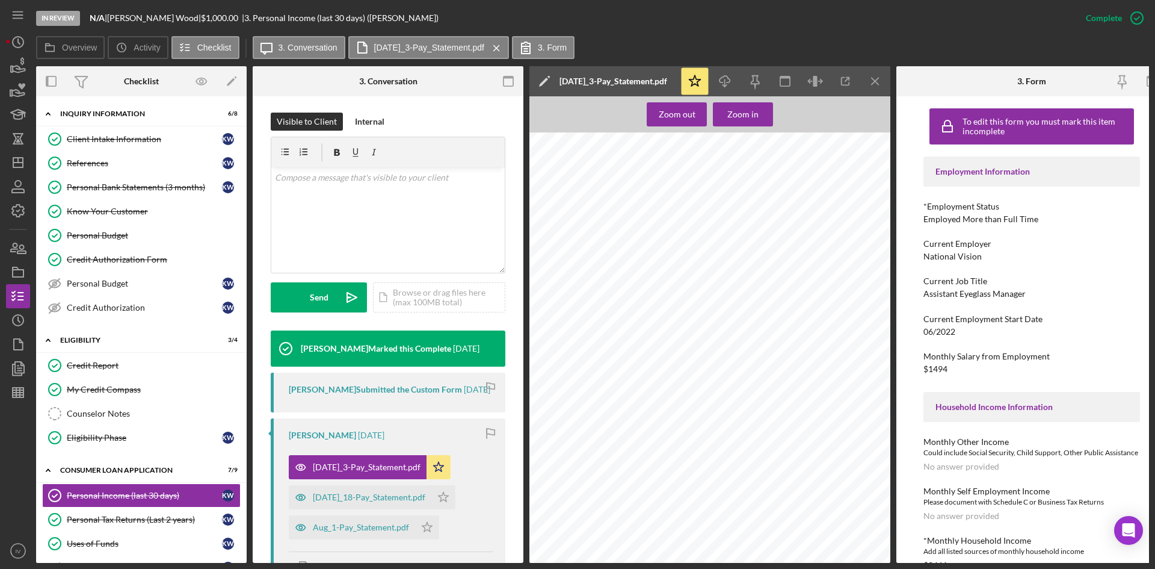
drag, startPoint x: 132, startPoint y: 191, endPoint x: 495, endPoint y: 280, distance: 374.1
click at [132, 191] on div "Personal Bank Statements (3 months)" at bounding box center [144, 187] width 155 height 10
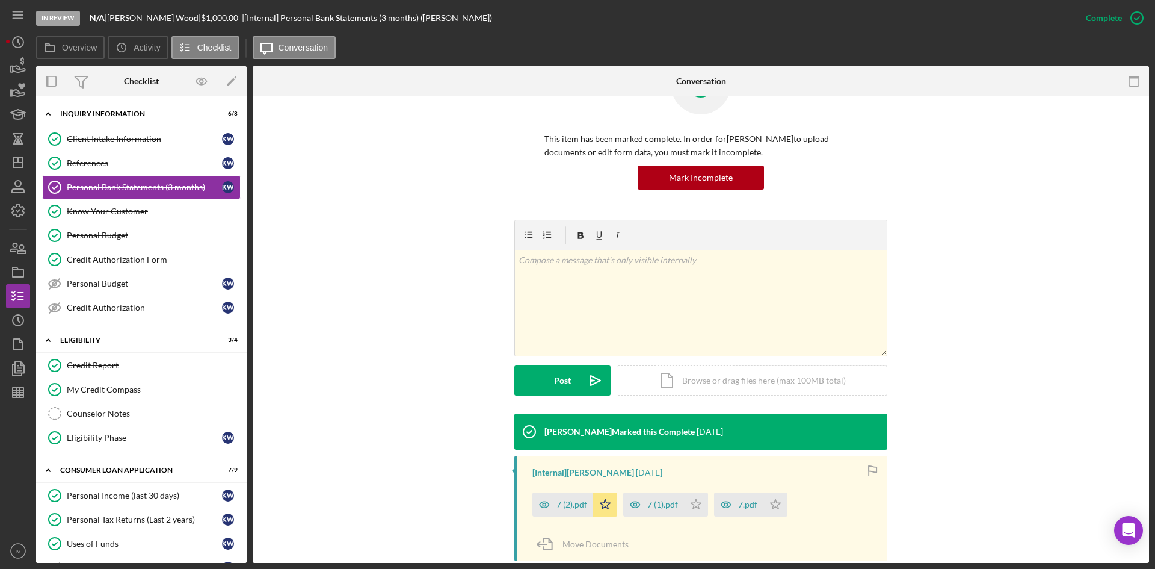
scroll to position [141, 0]
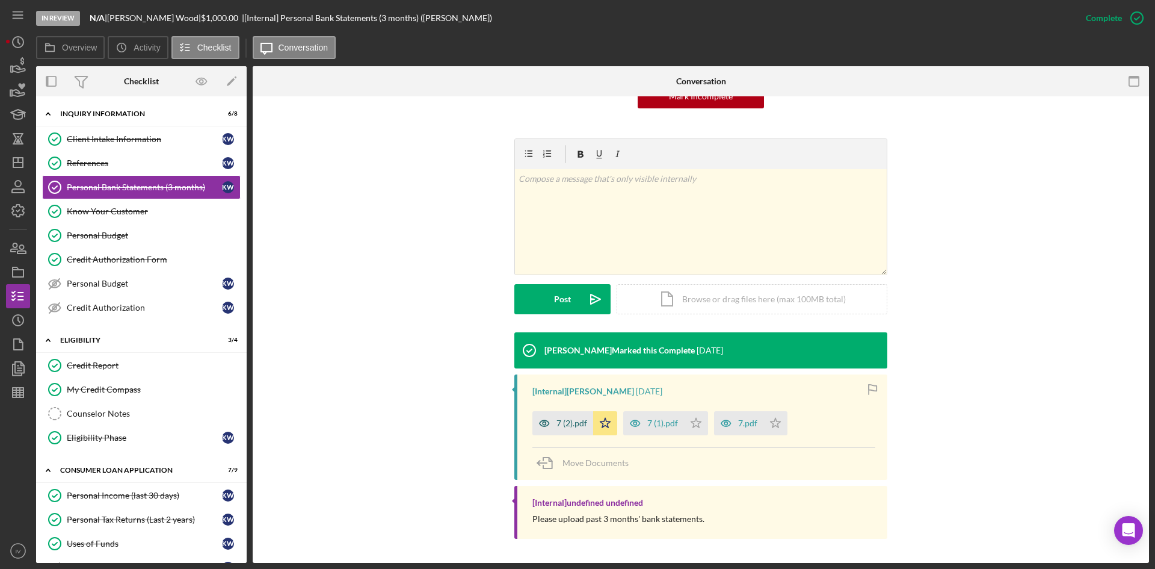
click at [560, 413] on div "7 (2).pdf" at bounding box center [563, 423] width 61 height 24
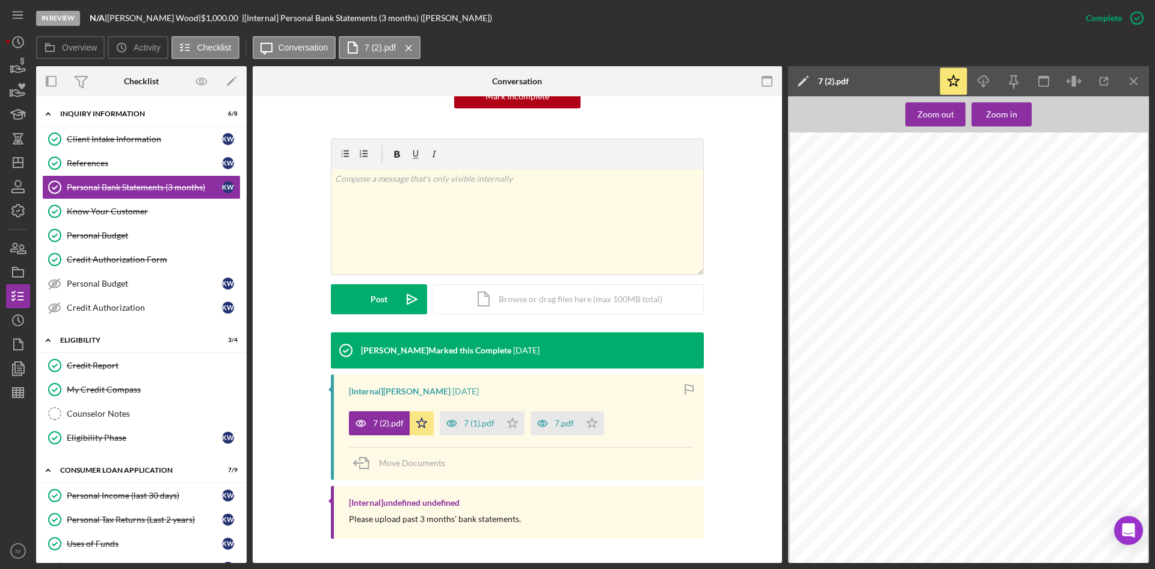
scroll to position [181, 0]
click at [741, 323] on div "v Color teal Color pink Remove color Add row above Add row below Add column bef…" at bounding box center [517, 235] width 493 height 194
click at [492, 419] on div "7 (1).pdf" at bounding box center [479, 423] width 31 height 10
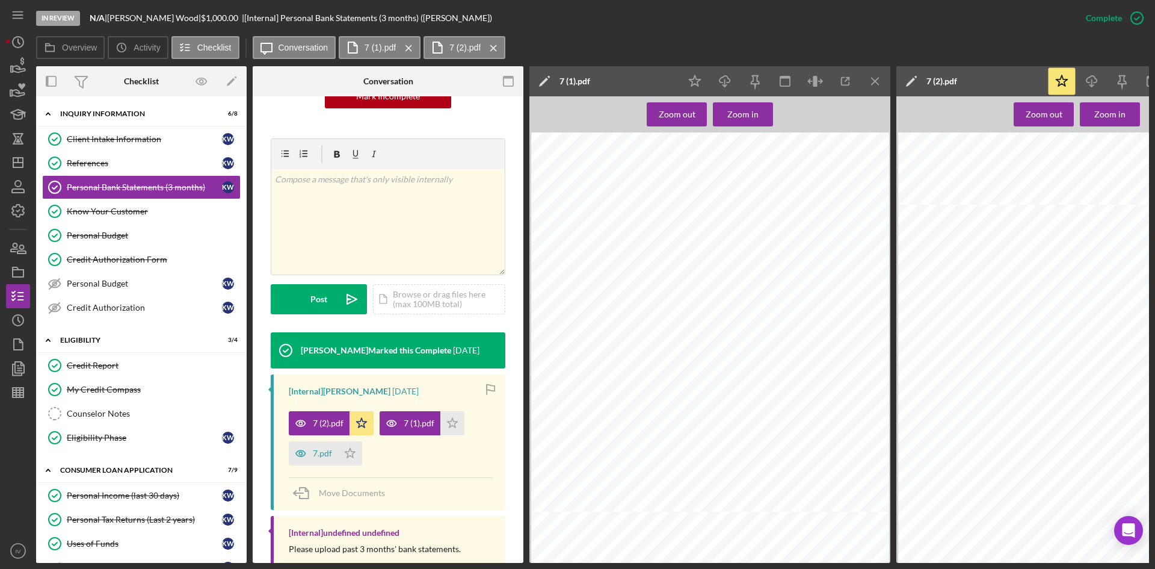
scroll to position [7583, 0]
click at [323, 452] on div "7.pdf" at bounding box center [322, 453] width 19 height 10
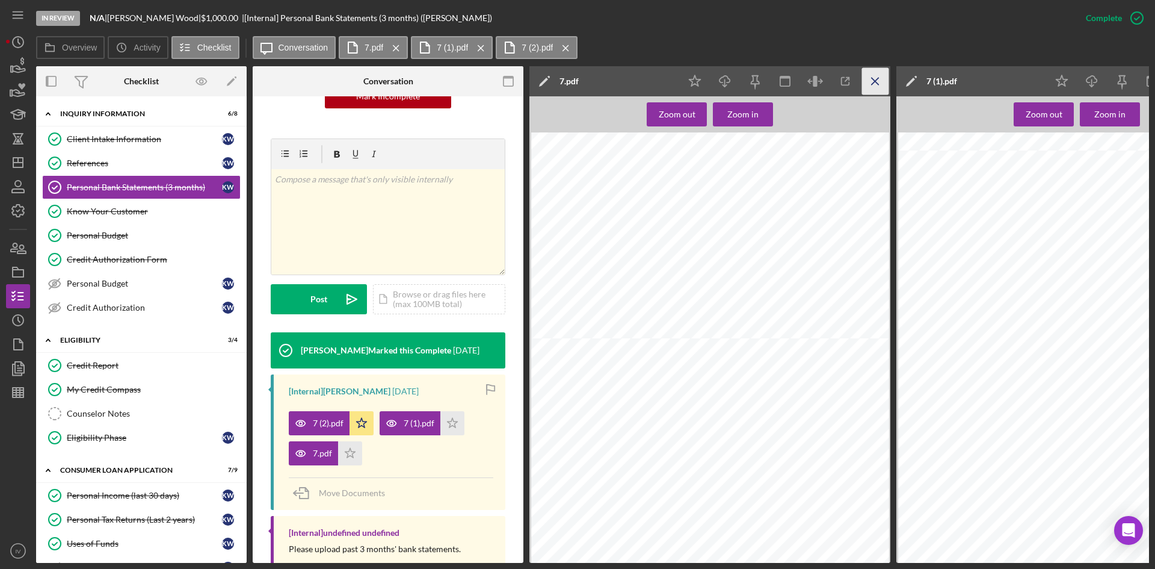
click at [871, 78] on icon "Icon/Menu Close" at bounding box center [875, 81] width 27 height 27
click at [871, 82] on icon "Icon/Menu Close" at bounding box center [875, 81] width 27 height 27
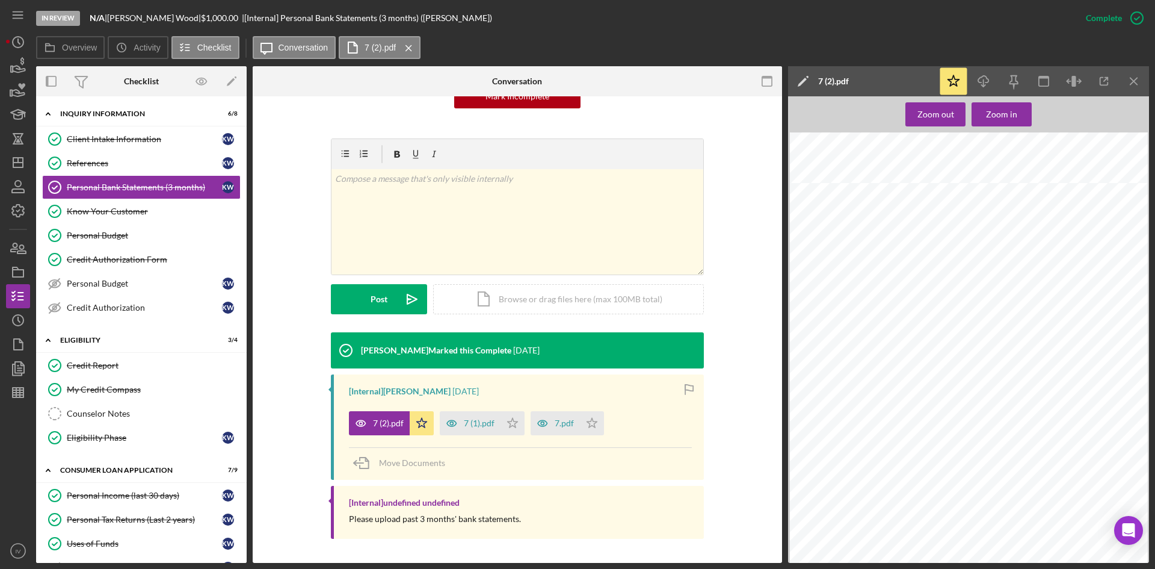
scroll to position [1264, 0]
click at [143, 487] on link "Personal Income (last 30 days) Personal Income (last 30 days) K W" at bounding box center [141, 495] width 199 height 24
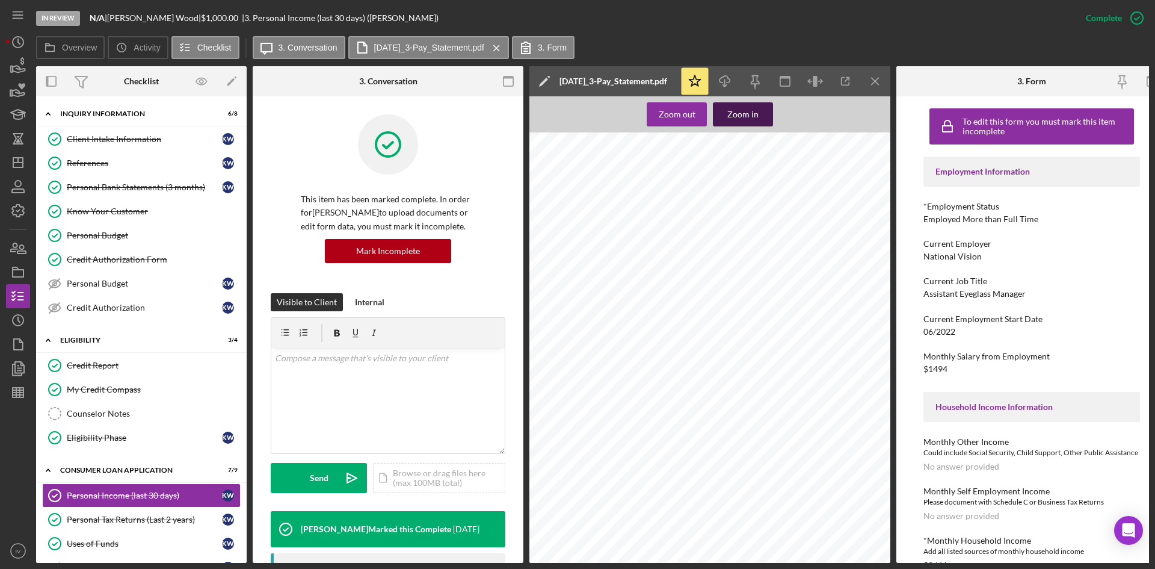
click at [726, 108] on button "Zoom in" at bounding box center [743, 114] width 60 height 24
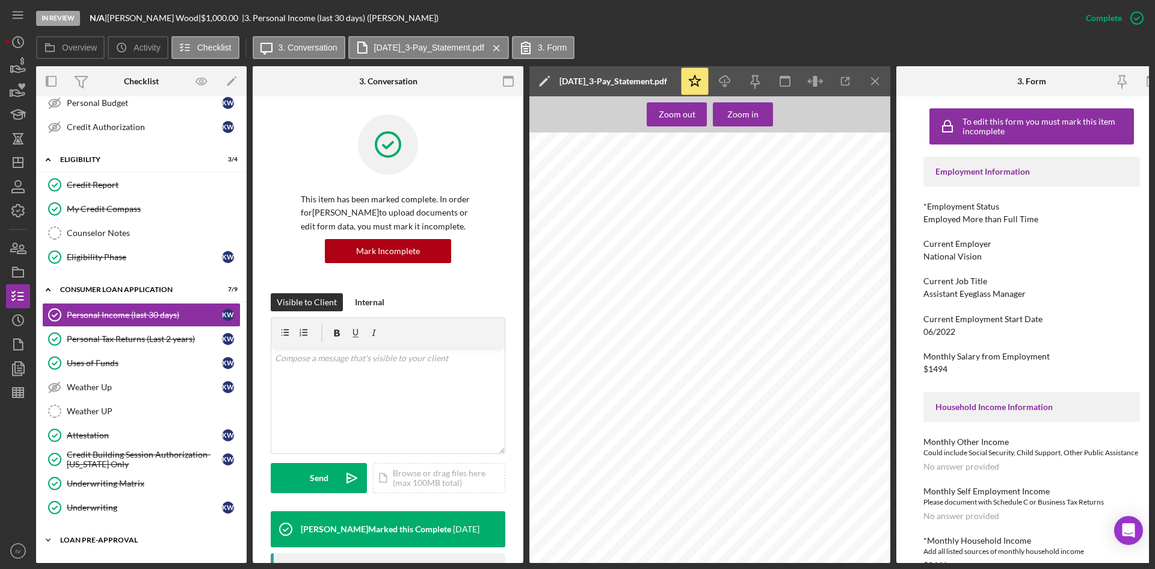
click at [89, 532] on div "Icon/Expander Loan Pre-Approval 2 / 2" at bounding box center [141, 540] width 211 height 24
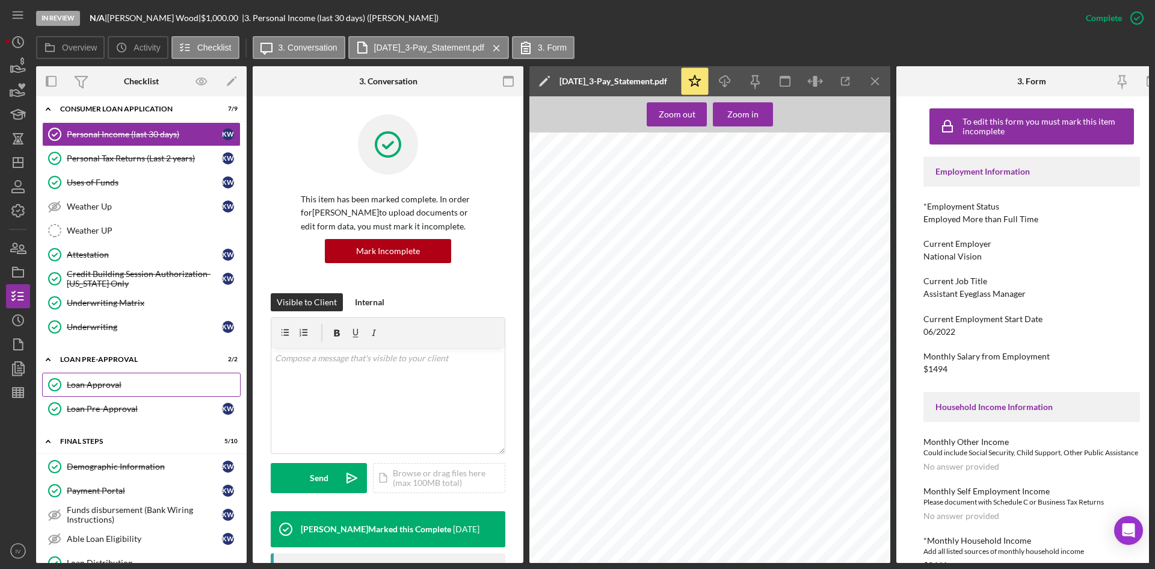
click at [111, 388] on div "Loan Approval" at bounding box center [153, 385] width 173 height 10
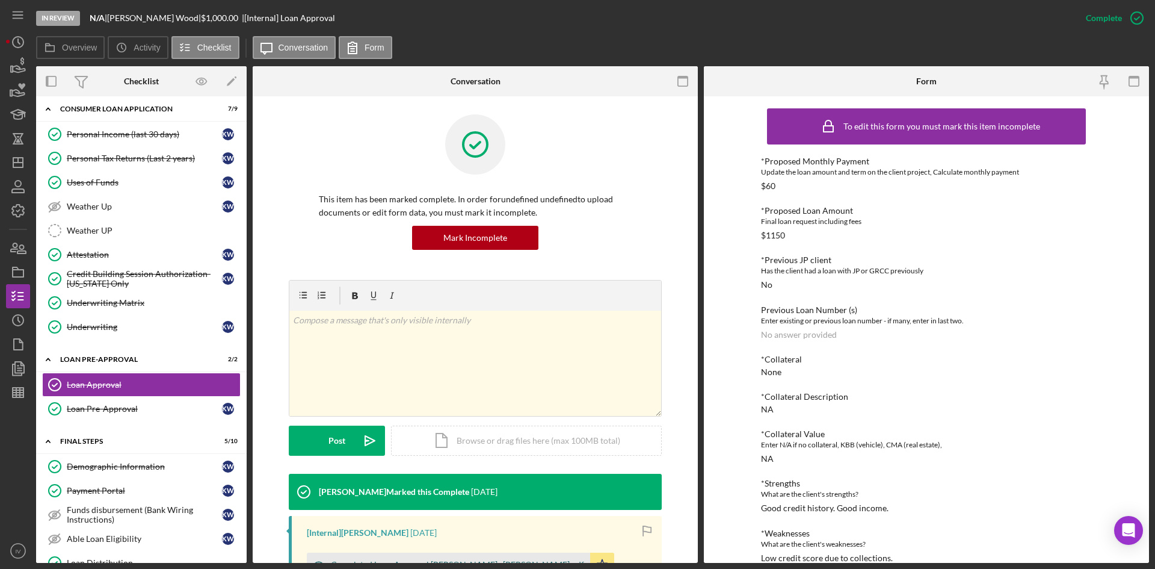
scroll to position [181, 0]
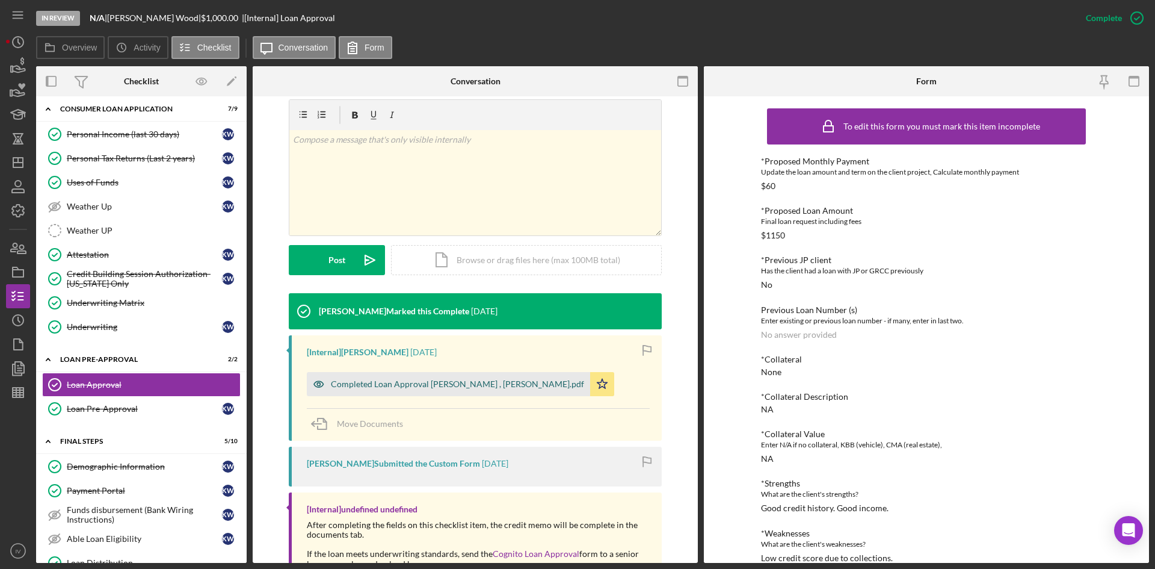
click at [474, 376] on div "Completed Loan Approval [PERSON_NAME] , [PERSON_NAME].pdf" at bounding box center [448, 384] width 283 height 24
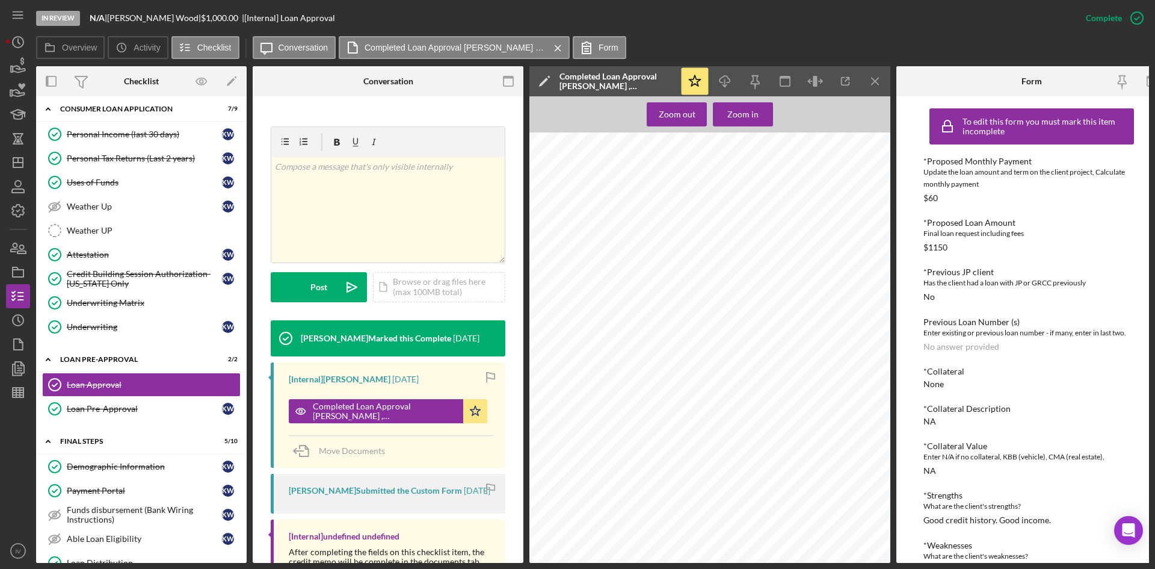
scroll to position [536, 0]
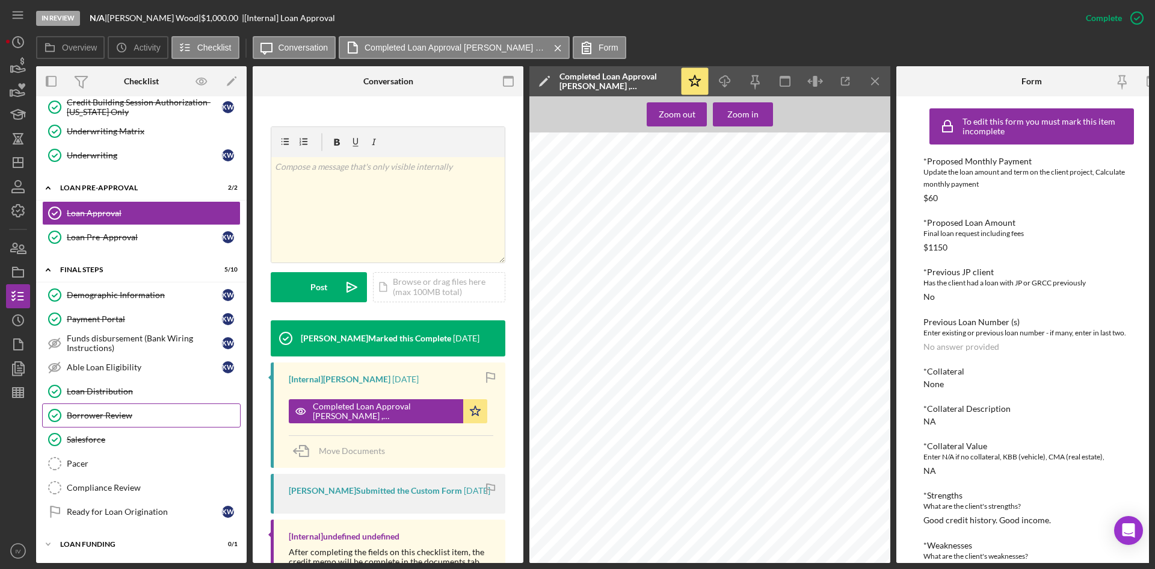
click at [144, 417] on link "Borrower Review Borrower Review" at bounding box center [141, 415] width 199 height 24
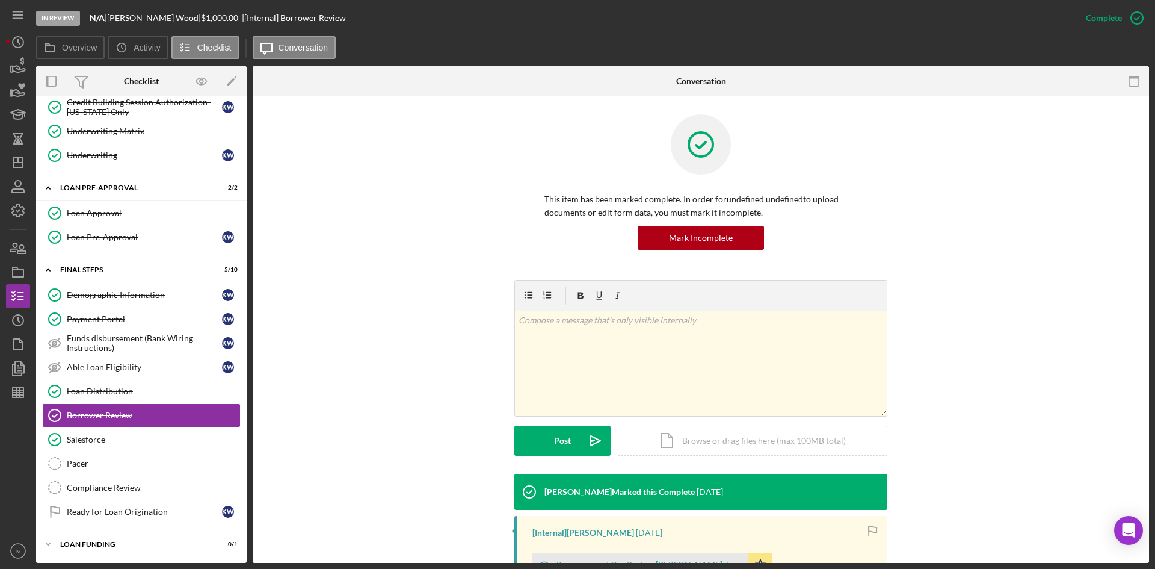
scroll to position [171, 0]
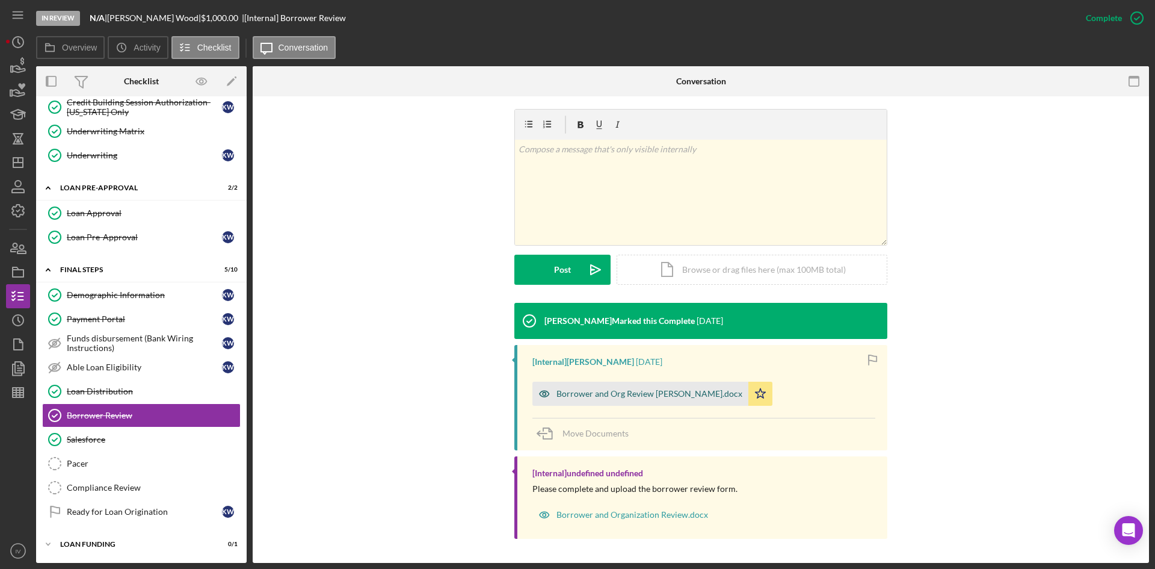
click at [610, 401] on div "Borrower and Org Review [PERSON_NAME].docx" at bounding box center [641, 394] width 216 height 24
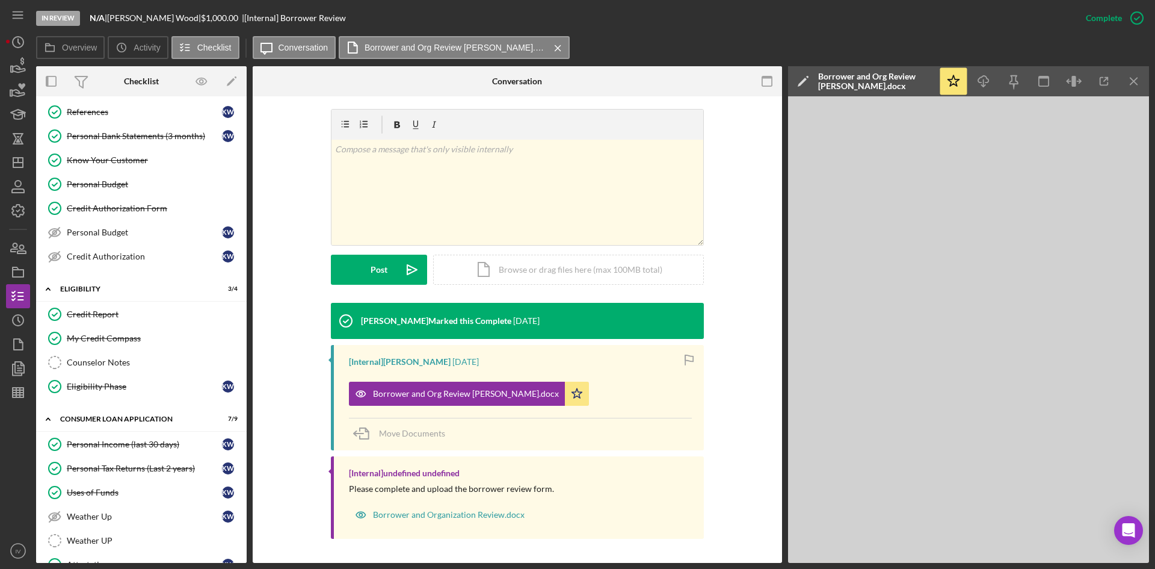
scroll to position [0, 0]
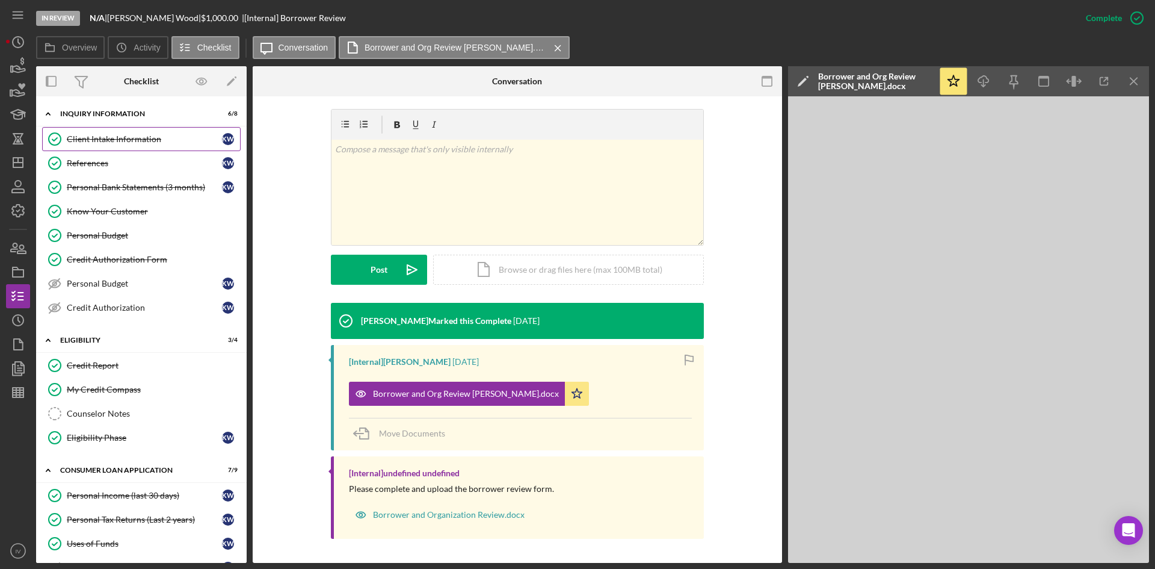
drag, startPoint x: 120, startPoint y: 141, endPoint x: 150, endPoint y: 146, distance: 30.0
click at [120, 141] on div "Client Intake Information" at bounding box center [144, 139] width 155 height 10
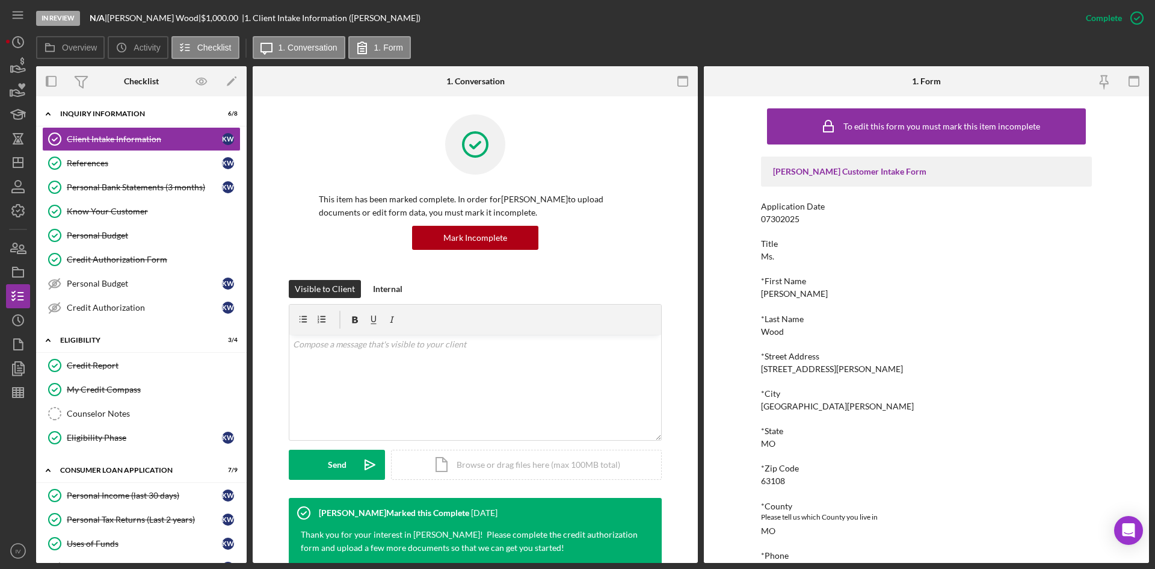
scroll to position [181, 0]
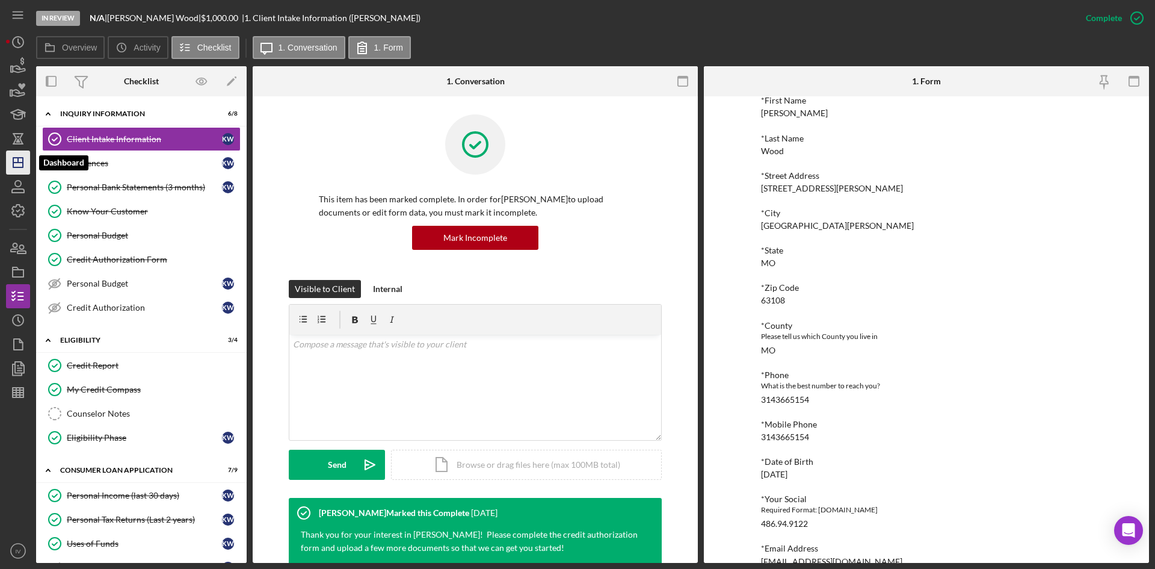
click at [28, 165] on icon "Icon/Dashboard" at bounding box center [18, 162] width 30 height 30
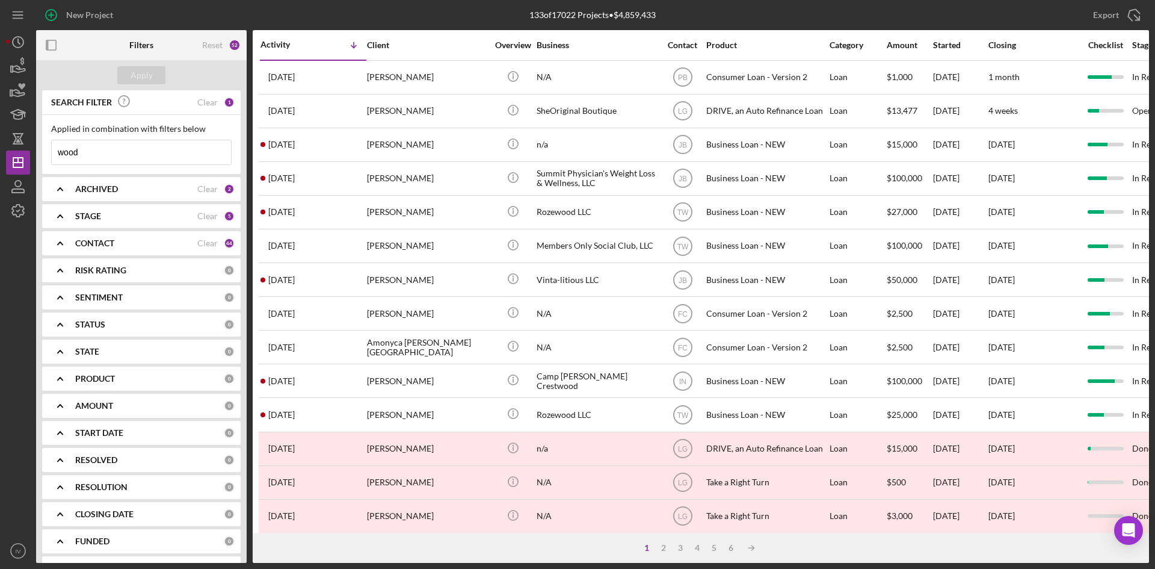
drag, startPoint x: 134, startPoint y: 152, endPoint x: 31, endPoint y: 172, distance: 105.5
click at [31, 172] on div "New Project 133 of 17022 Projects • $4,859,433 wood Export Icon/Export Filters …" at bounding box center [577, 281] width 1143 height 563
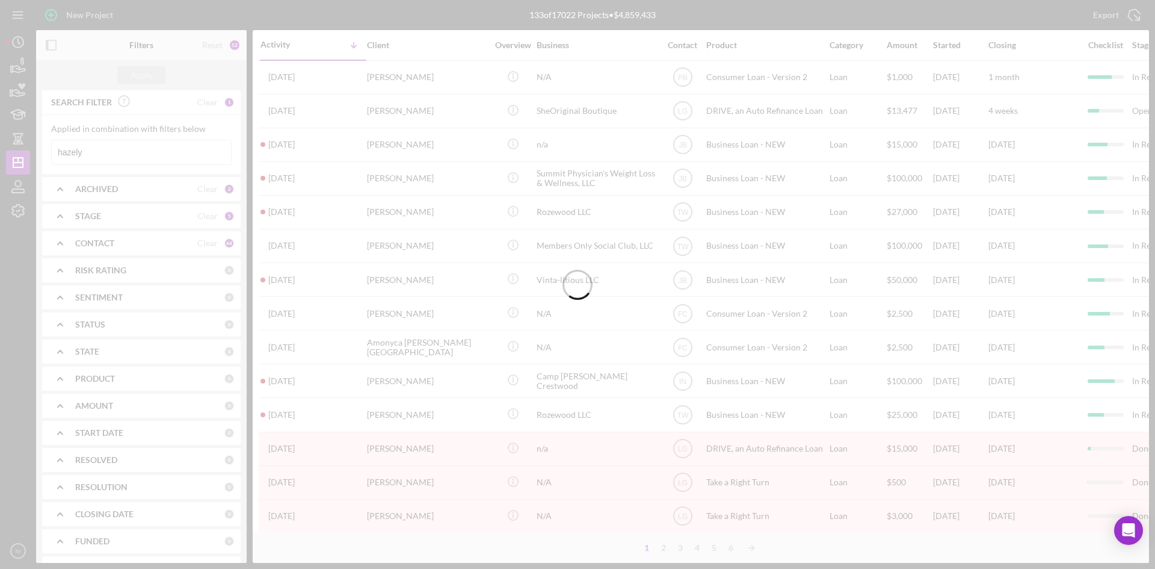
click at [93, 152] on div at bounding box center [577, 284] width 1155 height 569
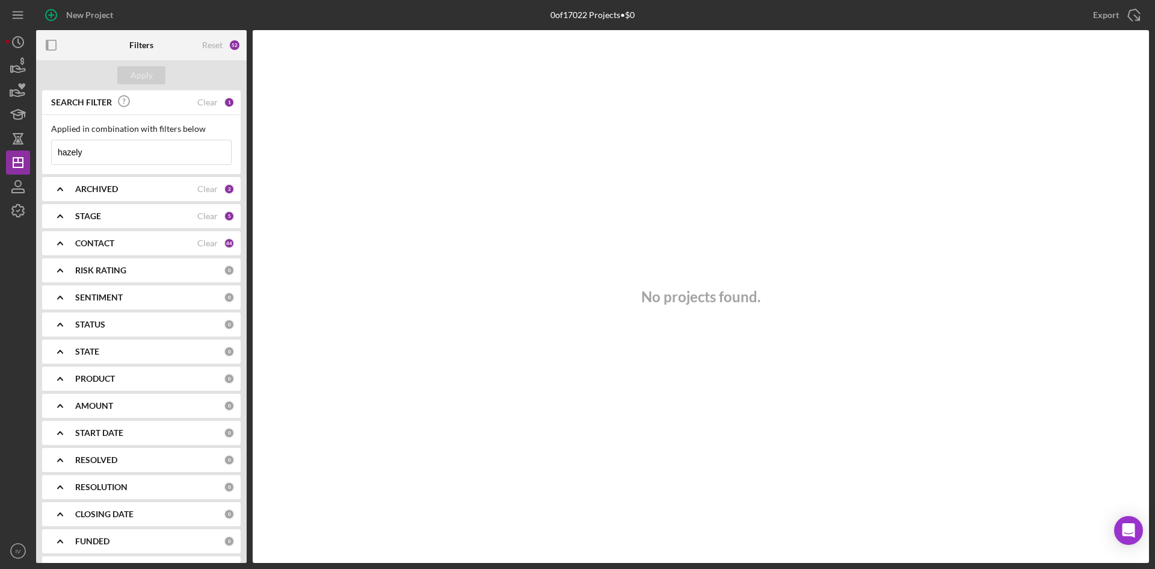
click at [110, 149] on input "hazely" at bounding box center [141, 152] width 179 height 24
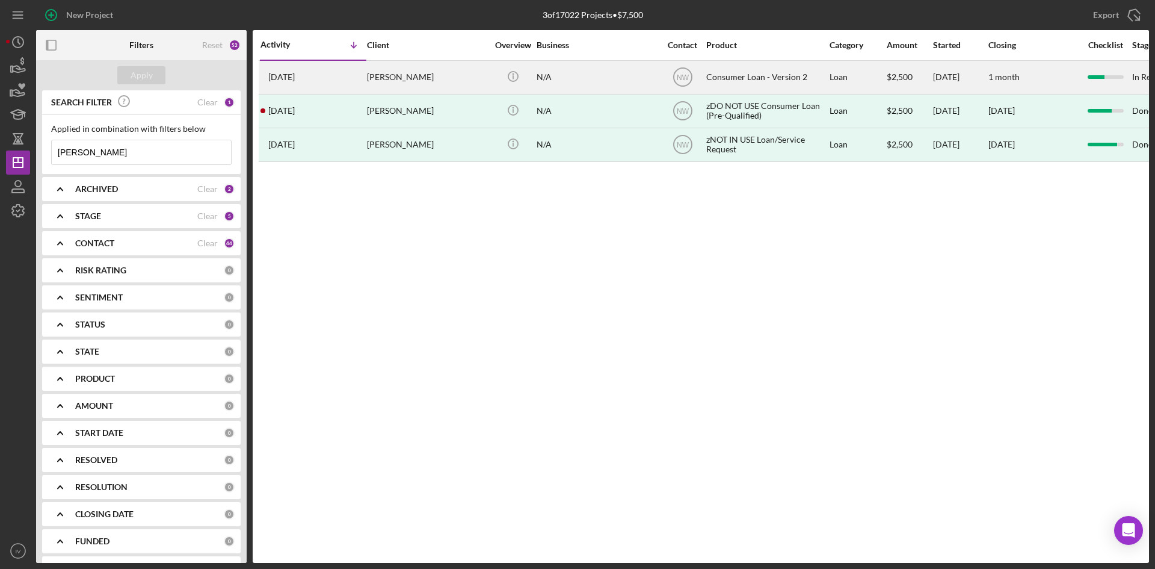
type input "[PERSON_NAME]"
click at [439, 72] on div "[PERSON_NAME]" at bounding box center [427, 77] width 120 height 32
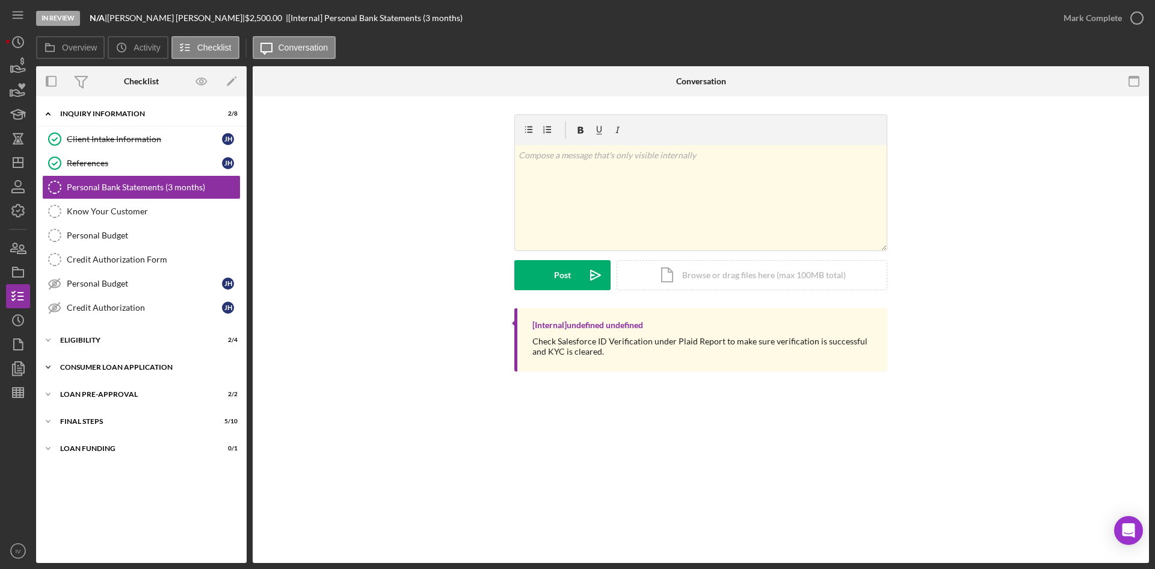
click at [89, 369] on div "Consumer Loan Application" at bounding box center [146, 366] width 172 height 7
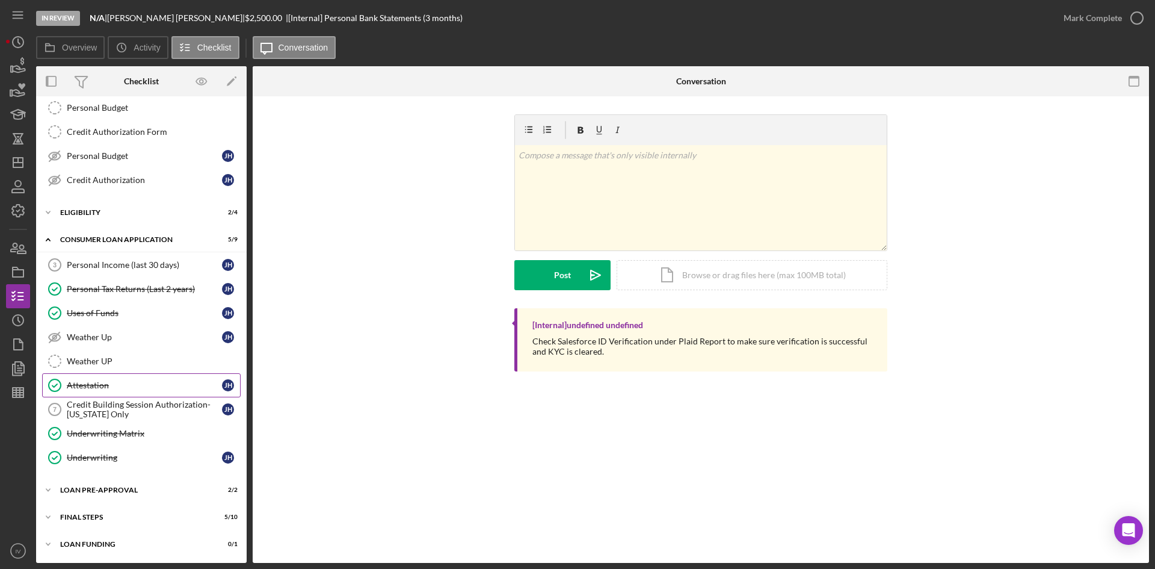
drag, startPoint x: 147, startPoint y: 380, endPoint x: 166, endPoint y: 383, distance: 19.6
click at [147, 380] on div "Attestation" at bounding box center [144, 385] width 155 height 10
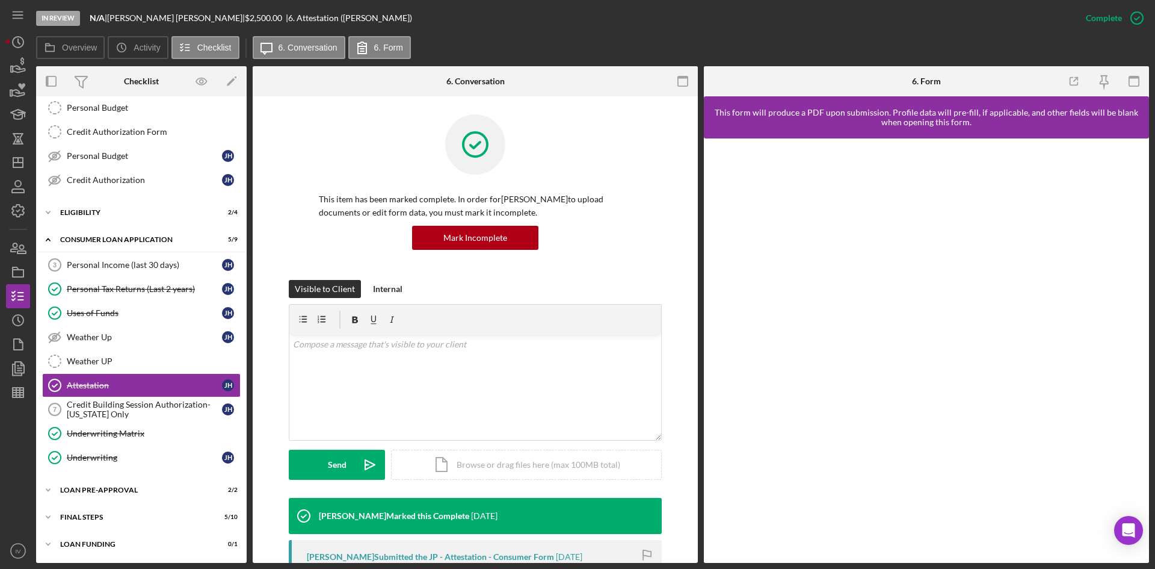
scroll to position [181, 0]
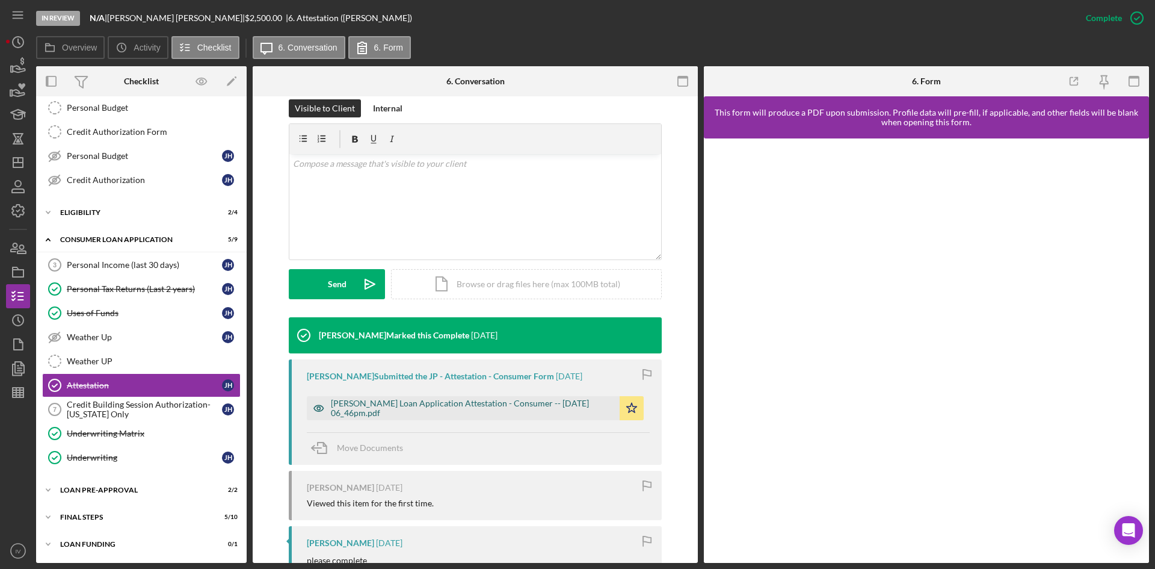
click at [450, 404] on div "[PERSON_NAME] Loan Application Attestation - Consumer -- [DATE] 06_46pm.pdf" at bounding box center [472, 407] width 283 height 19
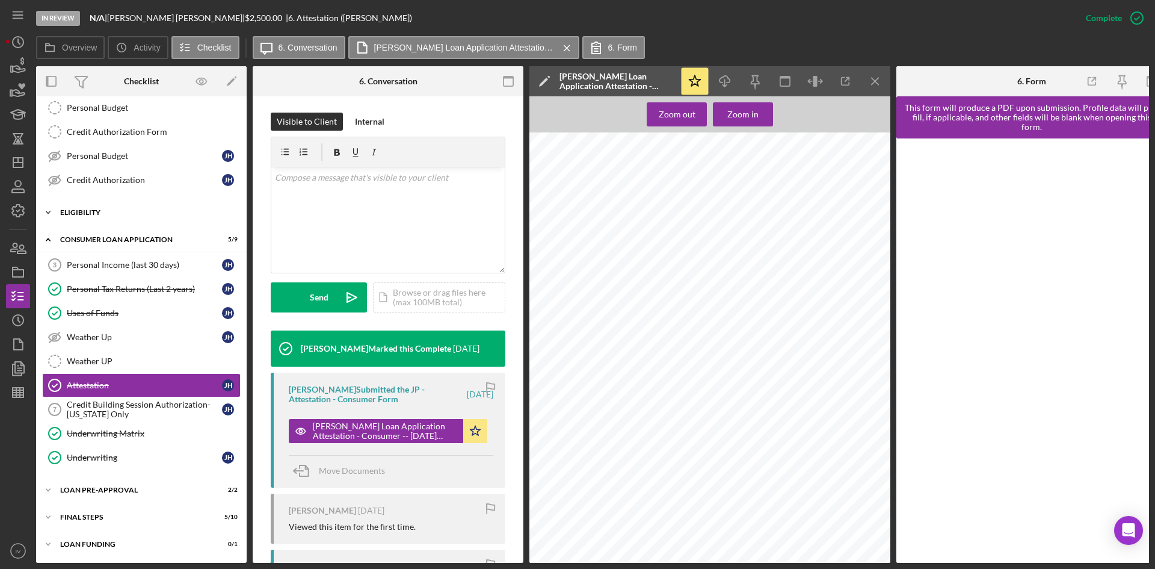
drag, startPoint x: 121, startPoint y: 211, endPoint x: 122, endPoint y: 222, distance: 11.5
click at [121, 211] on div "Eligibility" at bounding box center [146, 212] width 172 height 7
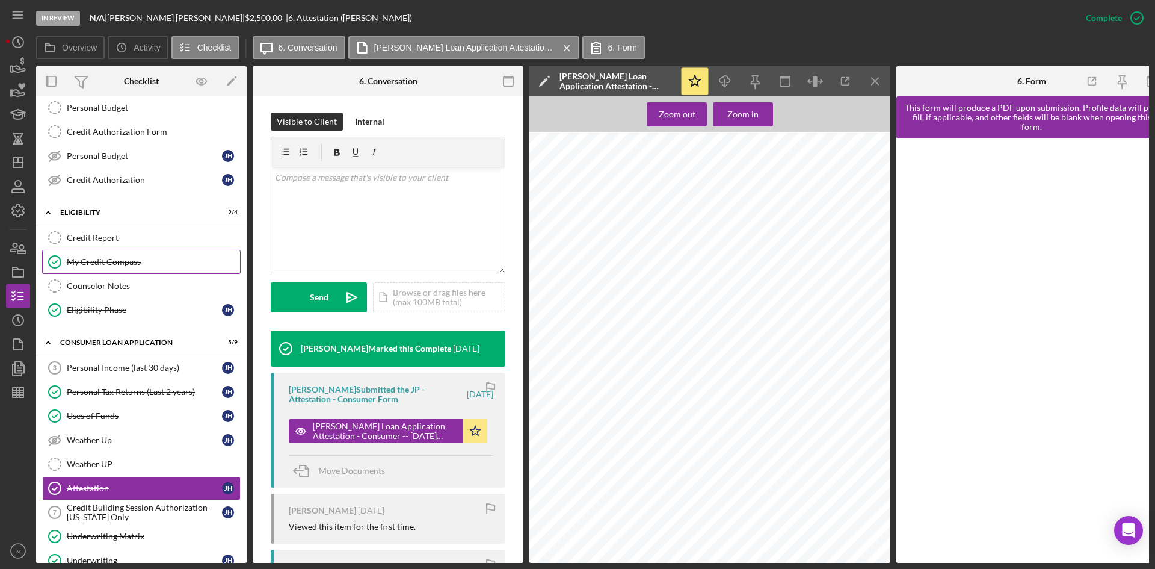
click at [115, 262] on div "My Credit Compass" at bounding box center [153, 262] width 173 height 10
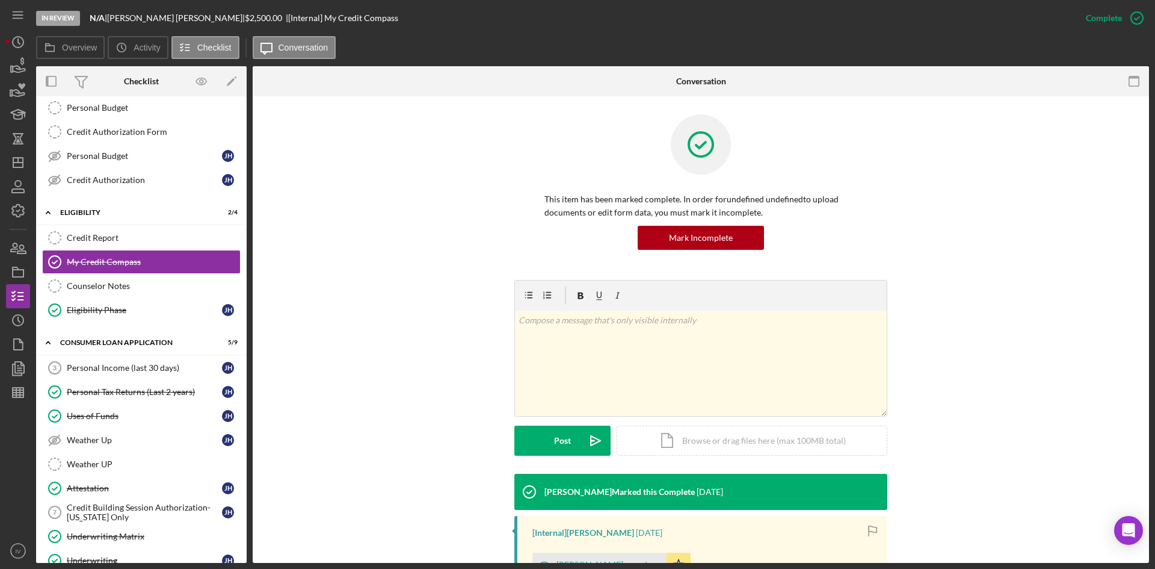
scroll to position [180, 0]
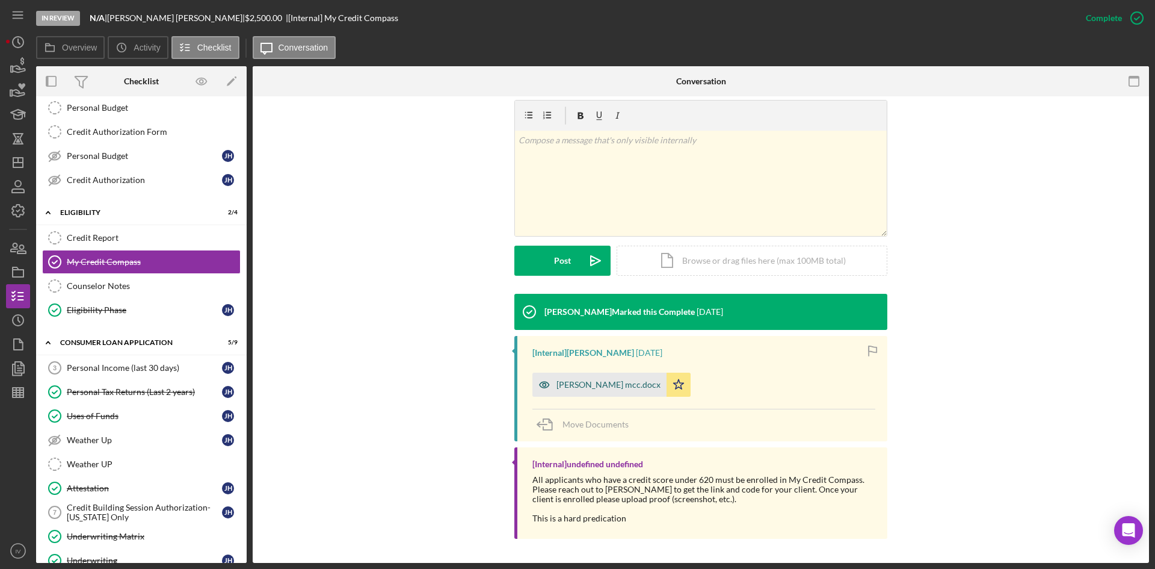
click at [565, 374] on div "[PERSON_NAME] mcc.docx" at bounding box center [600, 385] width 134 height 24
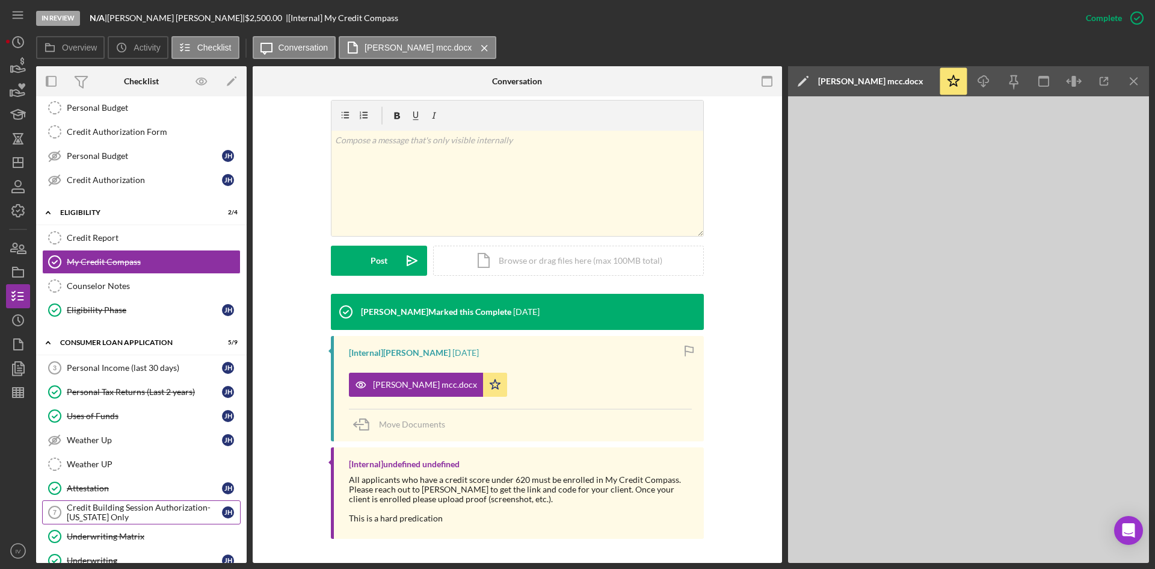
scroll to position [230, 0]
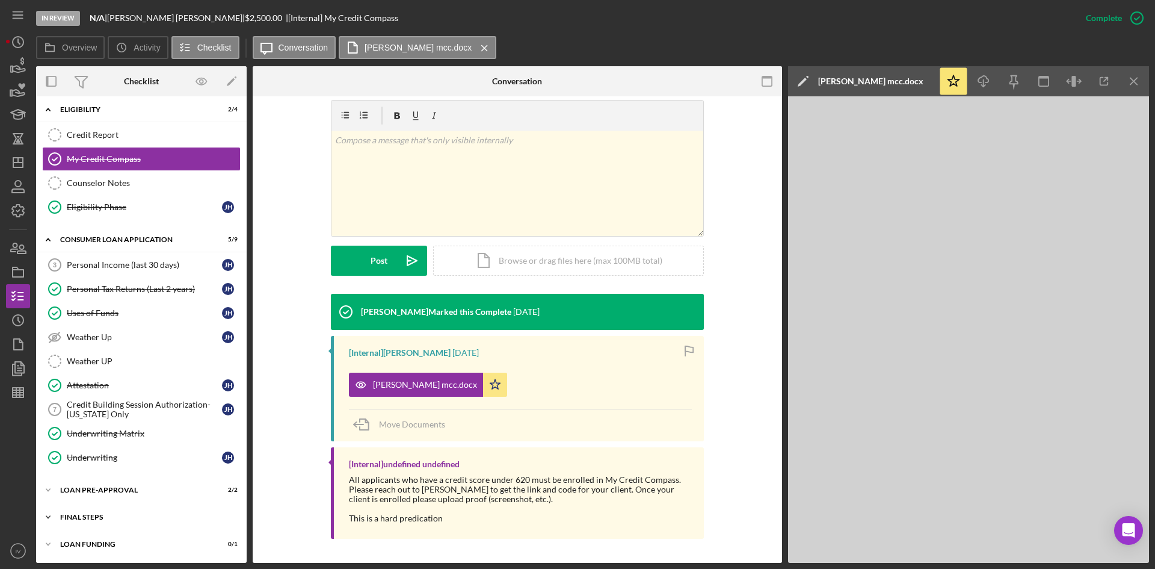
click at [111, 514] on div "FINAL STEPS" at bounding box center [146, 516] width 172 height 7
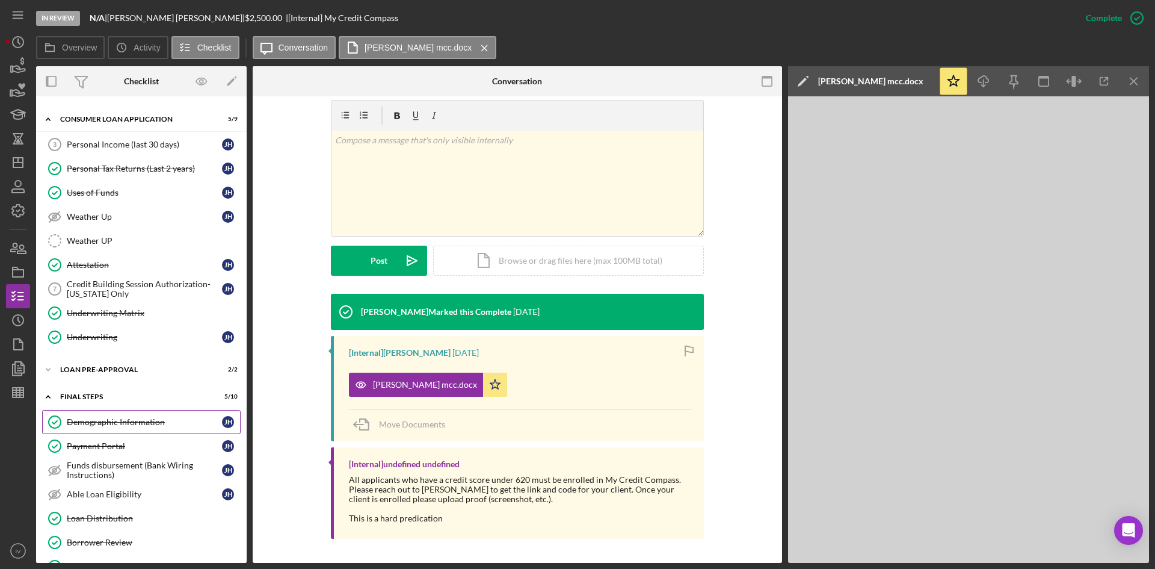
click at [137, 428] on link "Demographic Information Demographic Information [PERSON_NAME]" at bounding box center [141, 422] width 199 height 24
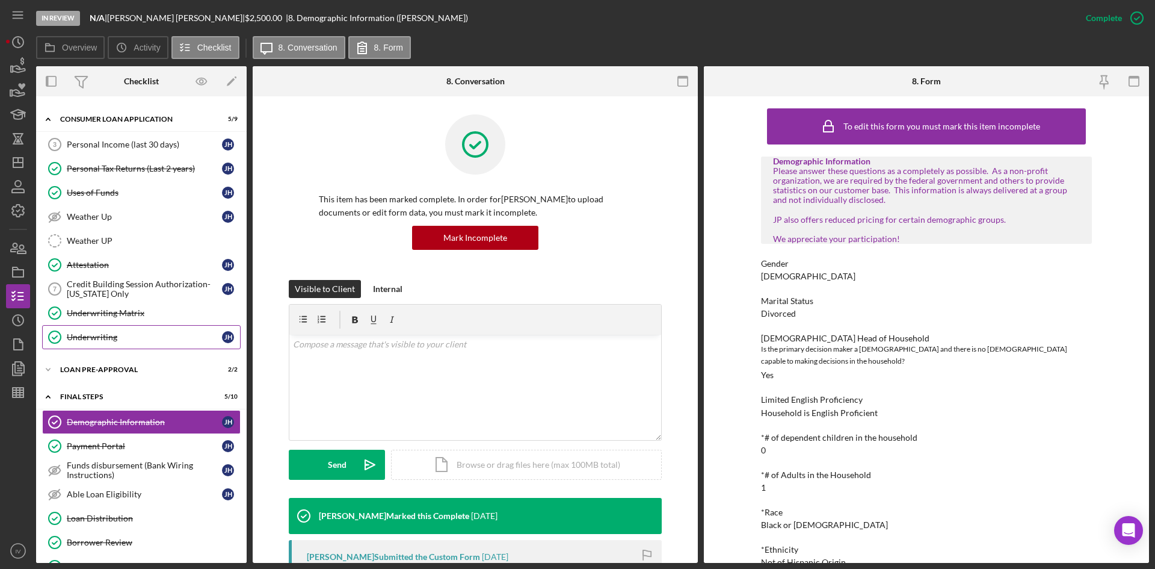
scroll to position [230, 0]
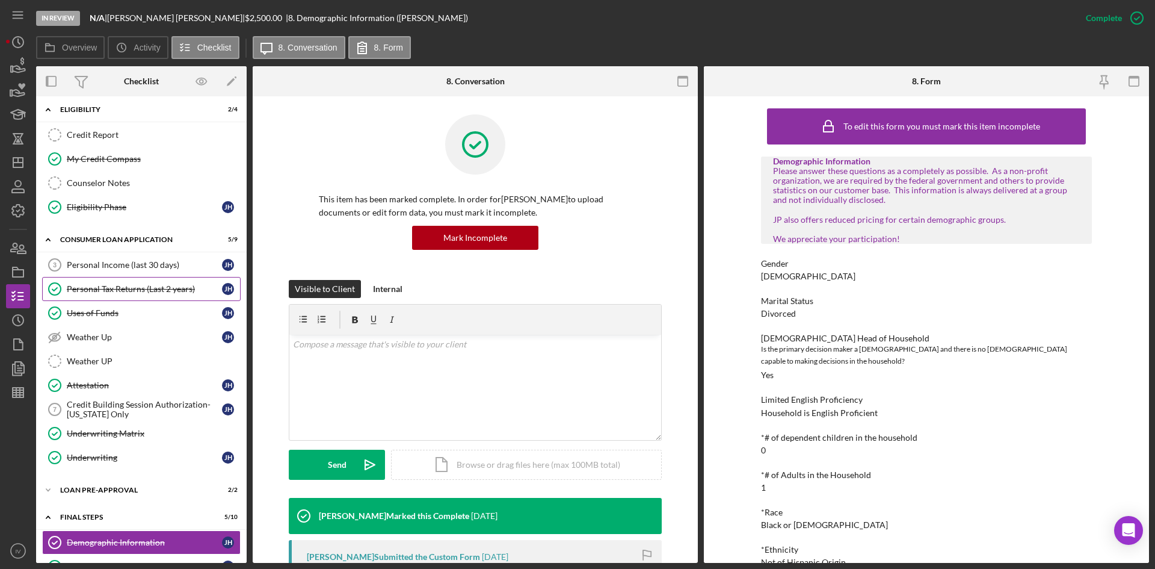
drag, startPoint x: 154, startPoint y: 289, endPoint x: 199, endPoint y: 300, distance: 45.7
click at [154, 289] on div "Personal Tax Returns (Last 2 years)" at bounding box center [144, 289] width 155 height 10
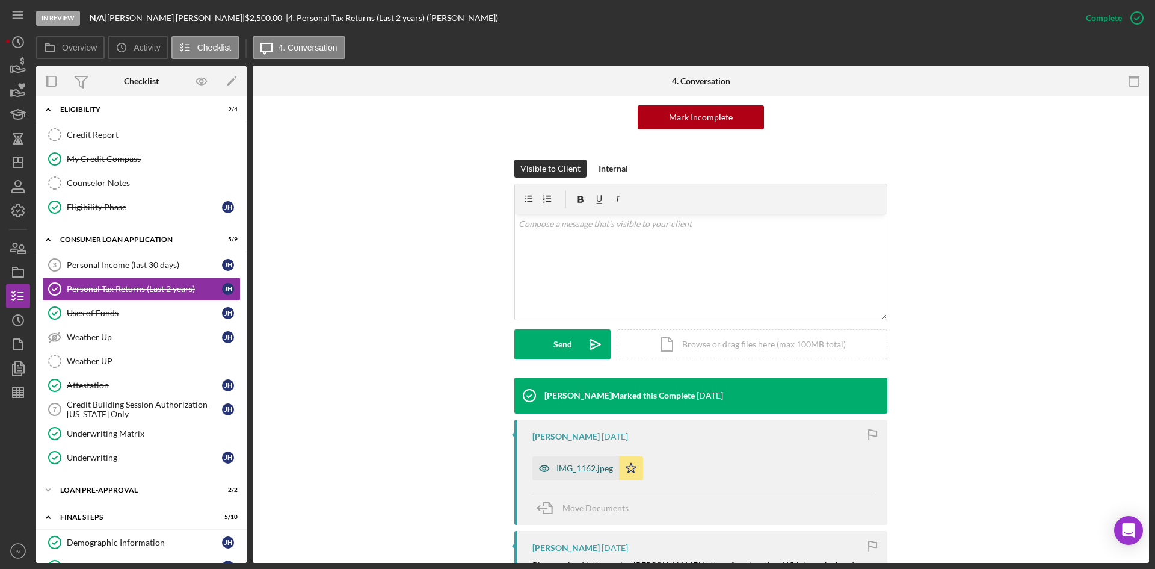
scroll to position [181, 0]
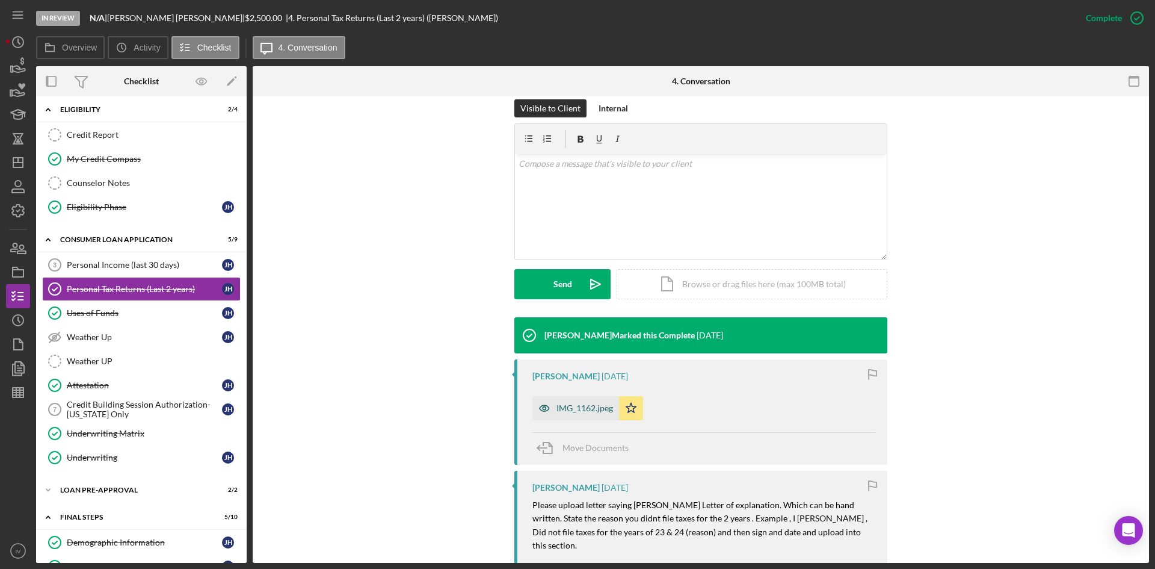
click at [584, 402] on div "IMG_1162.jpeg" at bounding box center [576, 408] width 87 height 24
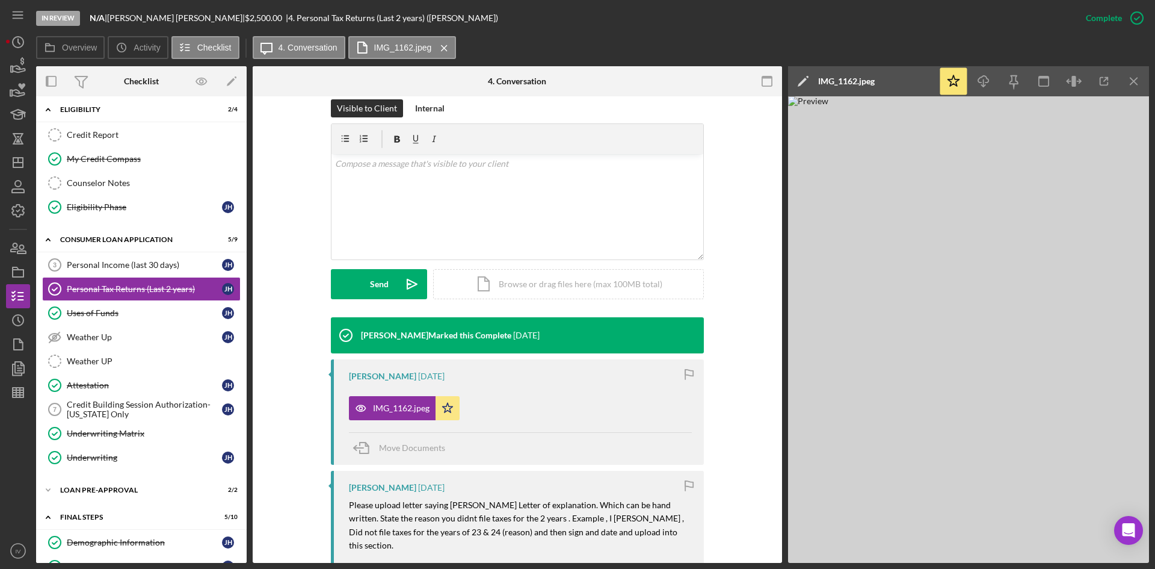
drag, startPoint x: 165, startPoint y: 415, endPoint x: 244, endPoint y: 439, distance: 82.4
click at [165, 415] on div "Credit Building Session Authorization- [US_STATE] Only" at bounding box center [144, 409] width 155 height 19
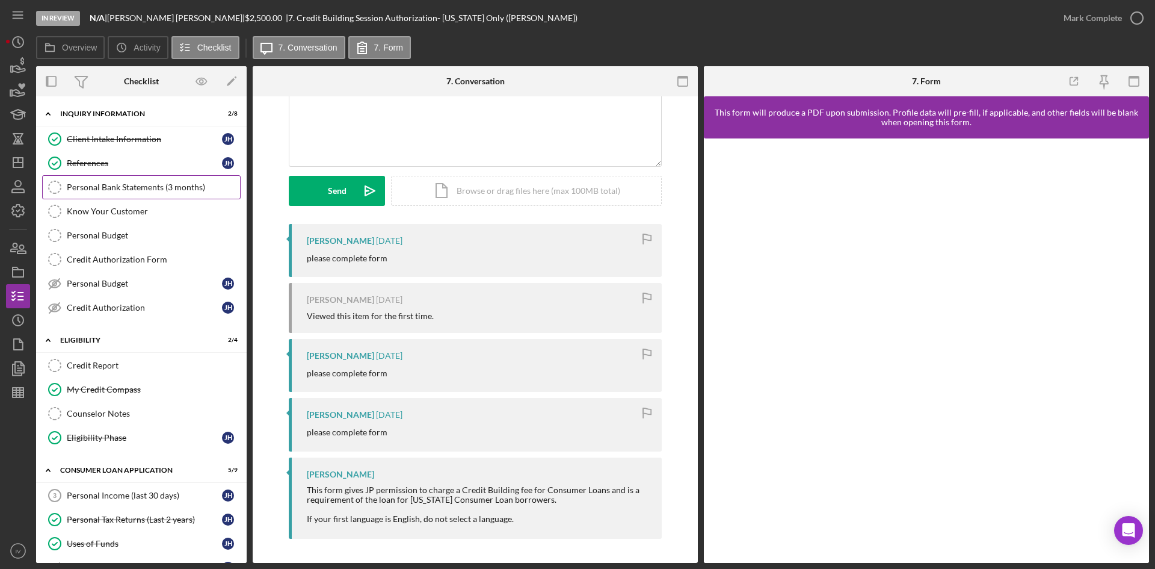
drag, startPoint x: 129, startPoint y: 178, endPoint x: 178, endPoint y: 204, distance: 54.7
click at [129, 178] on link "Personal Bank Statements (3 months) Personal Bank Statements (3 months)" at bounding box center [141, 187] width 199 height 24
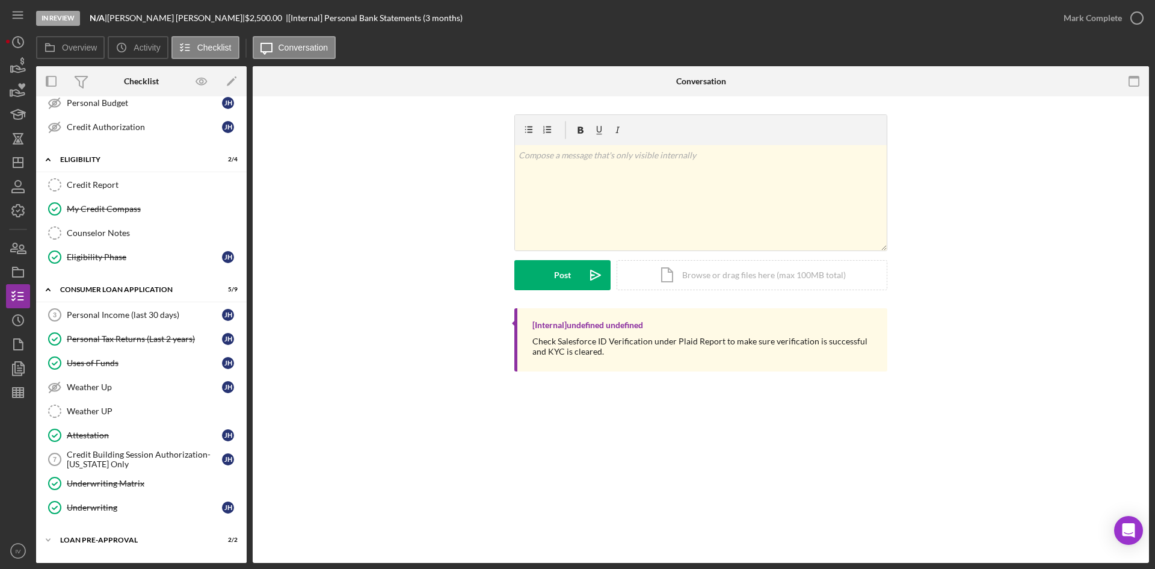
scroll to position [361, 0]
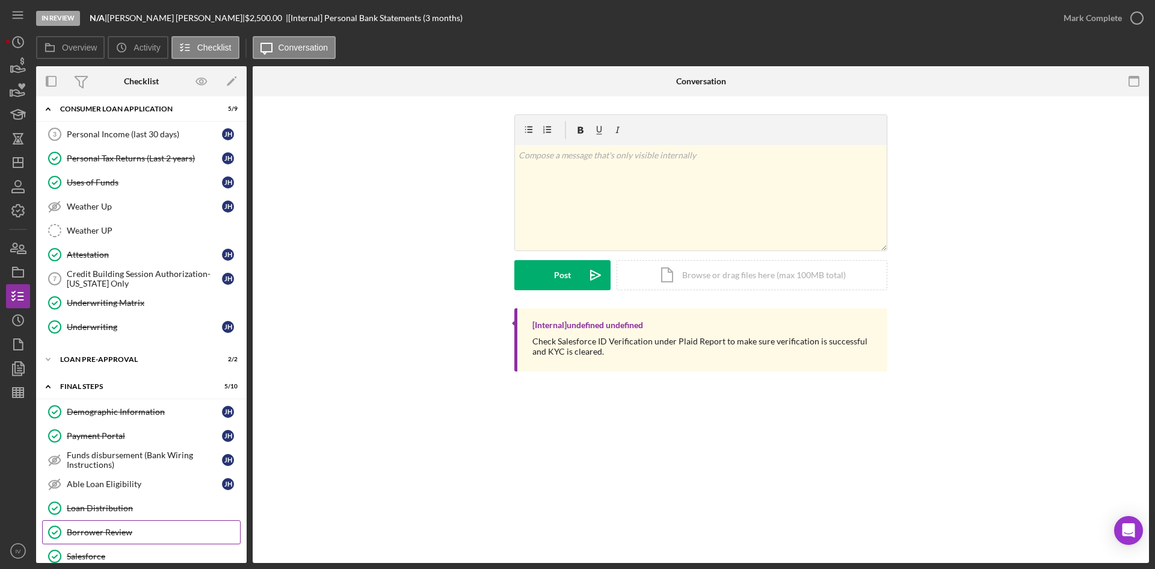
click at [102, 534] on div "Borrower Review" at bounding box center [153, 532] width 173 height 10
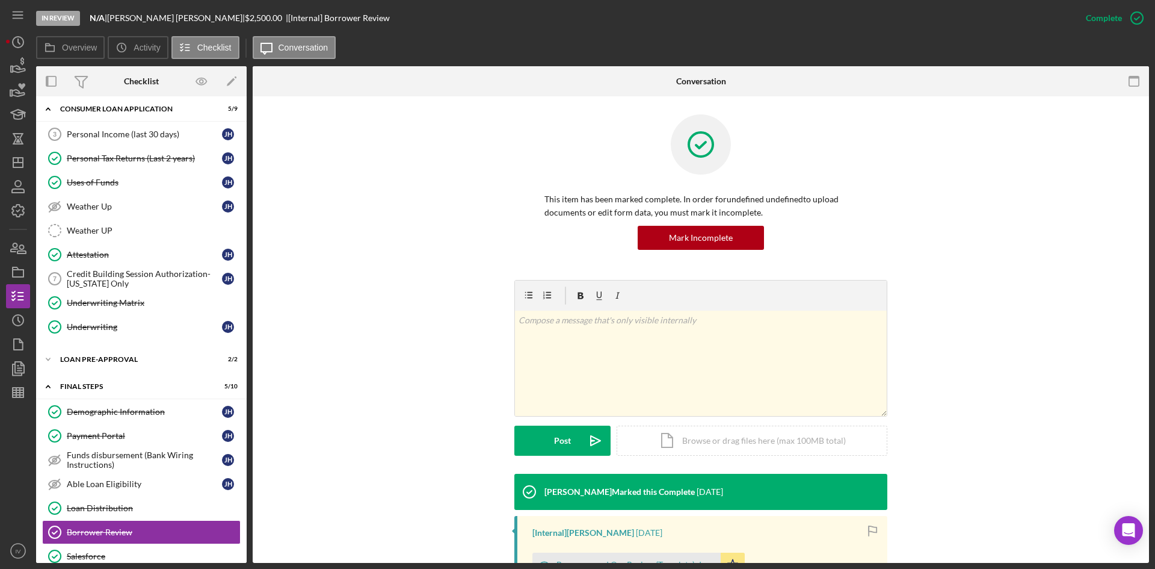
scroll to position [171, 0]
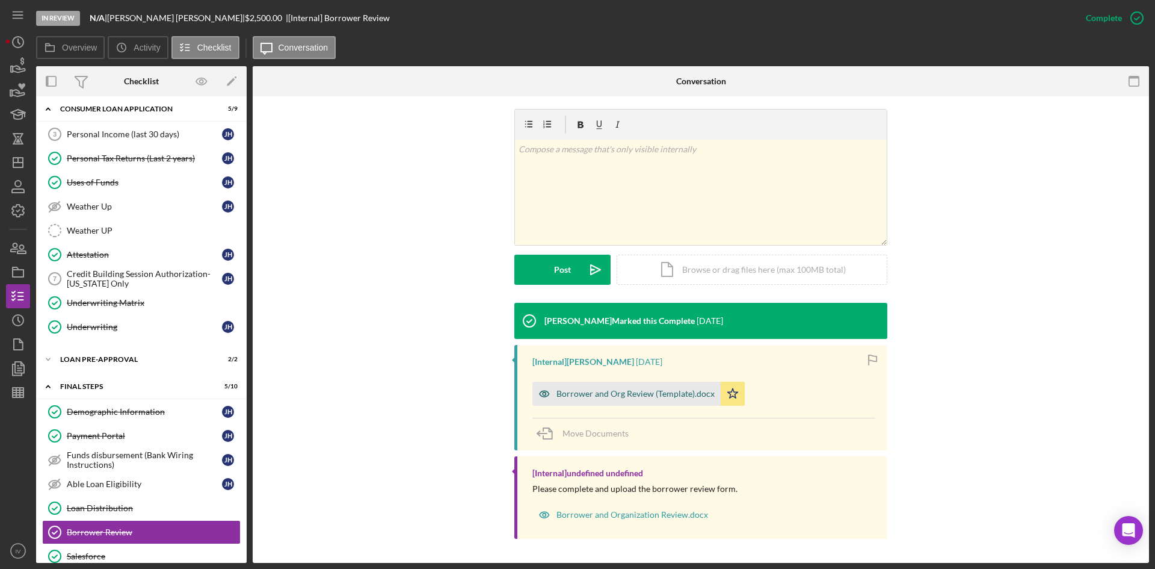
click at [580, 395] on div "Borrower and Org Review (Template).docx" at bounding box center [636, 394] width 158 height 10
